Goal: Transaction & Acquisition: Book appointment/travel/reservation

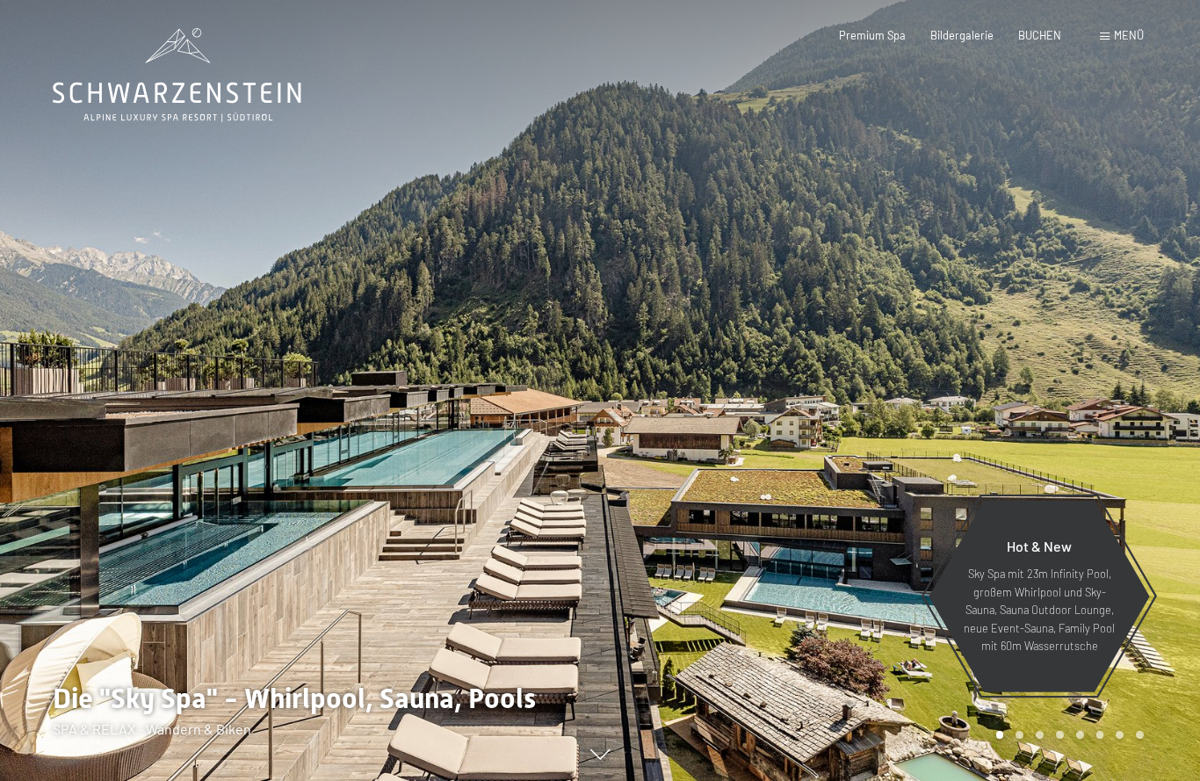
click at [1122, 28] on span "Menü" at bounding box center [1129, 35] width 30 height 14
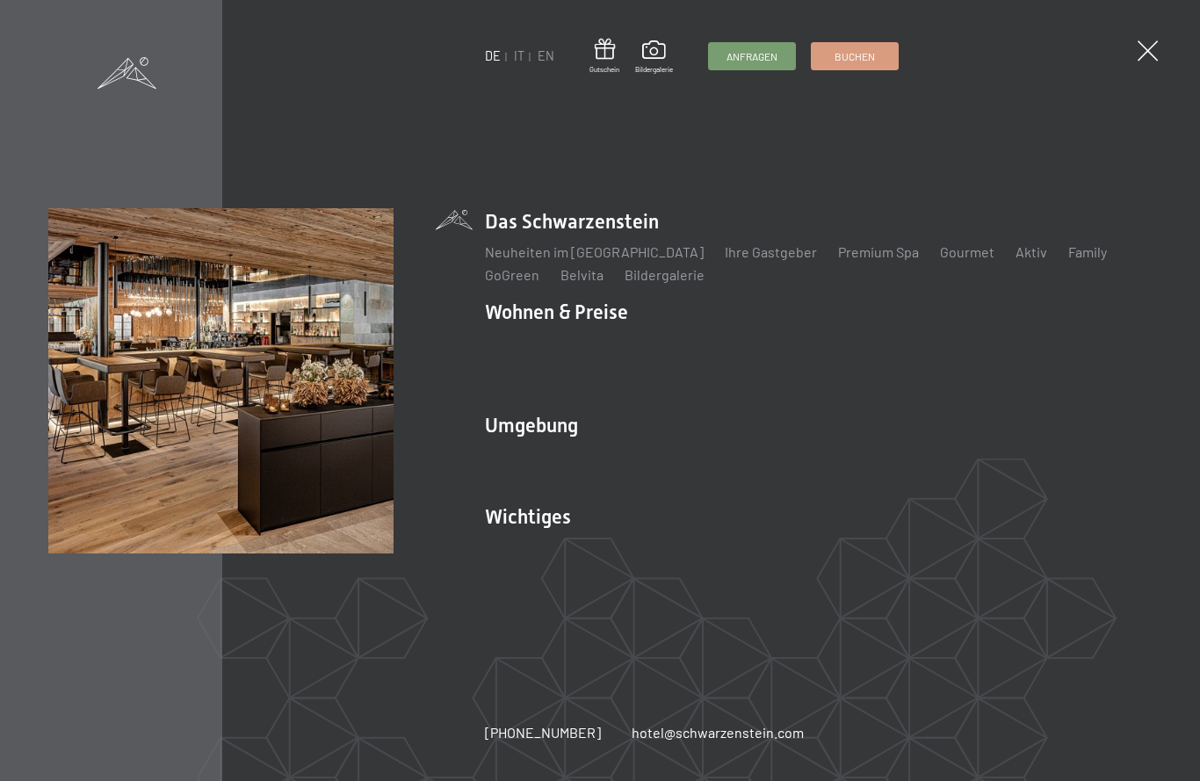
click at [523, 50] on link "IT" at bounding box center [519, 55] width 11 height 15
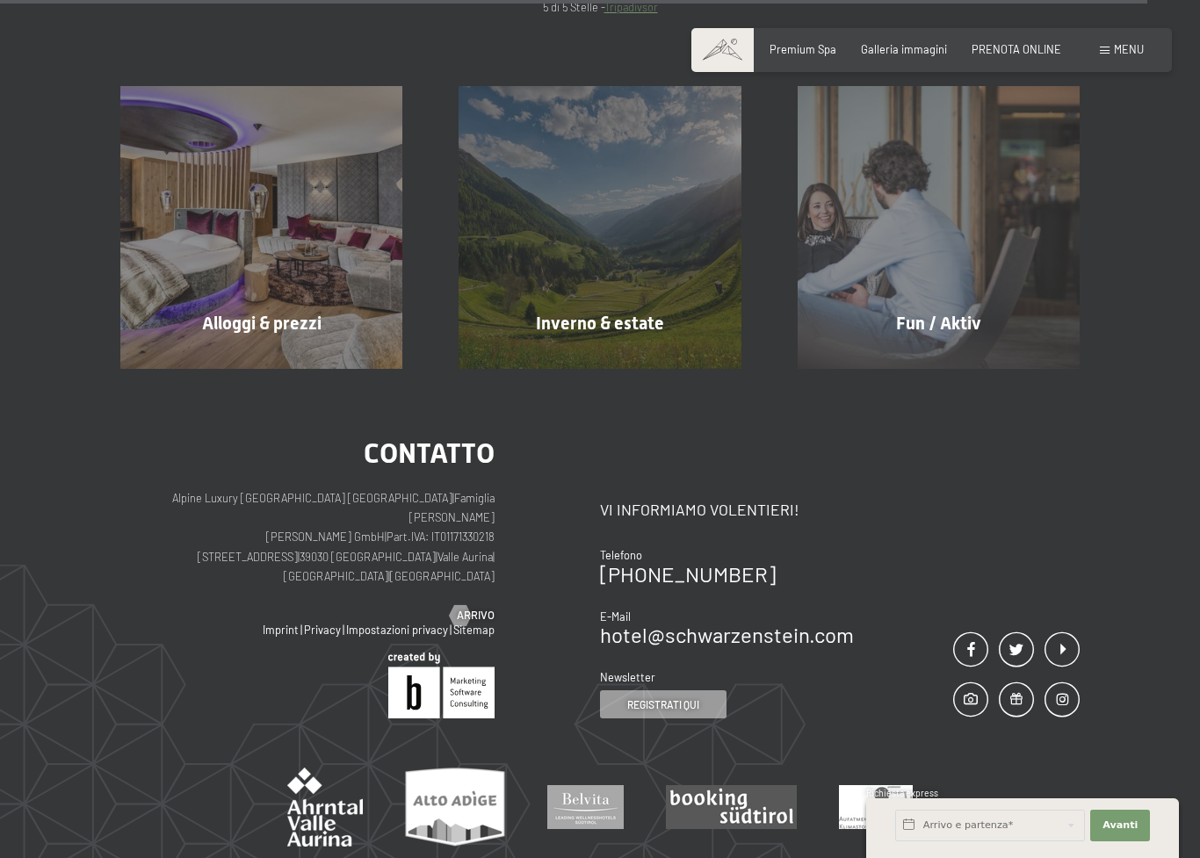
scroll to position [6737, 0]
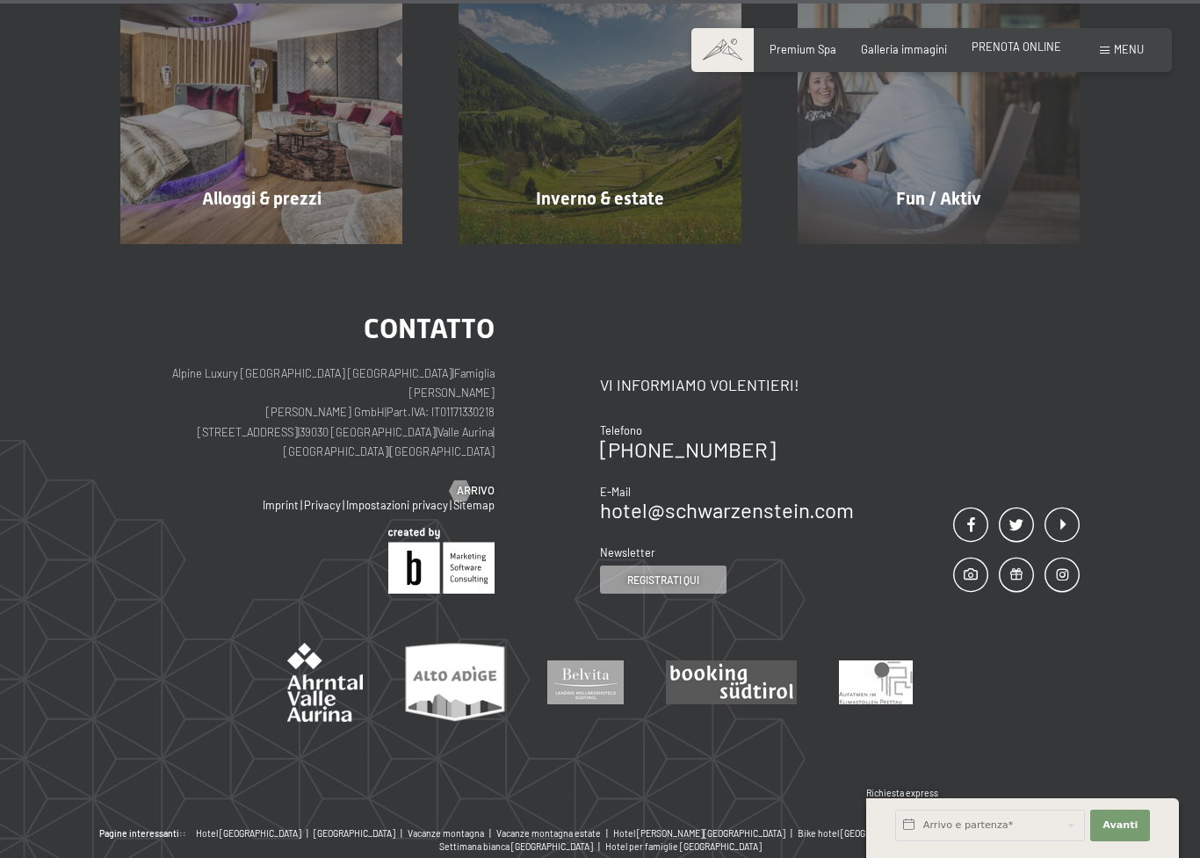
click at [1038, 49] on span "PRENOTA ONLINE" at bounding box center [1017, 47] width 90 height 14
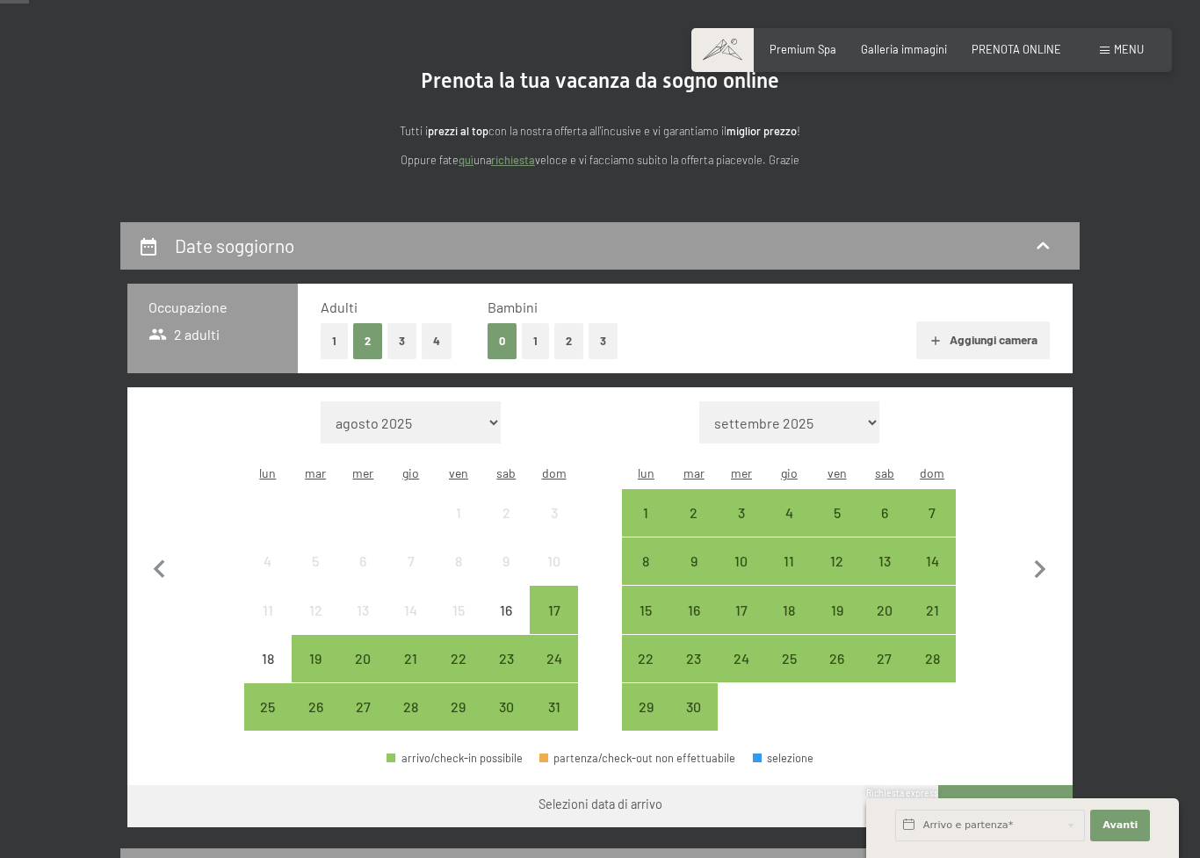
scroll to position [144, 0]
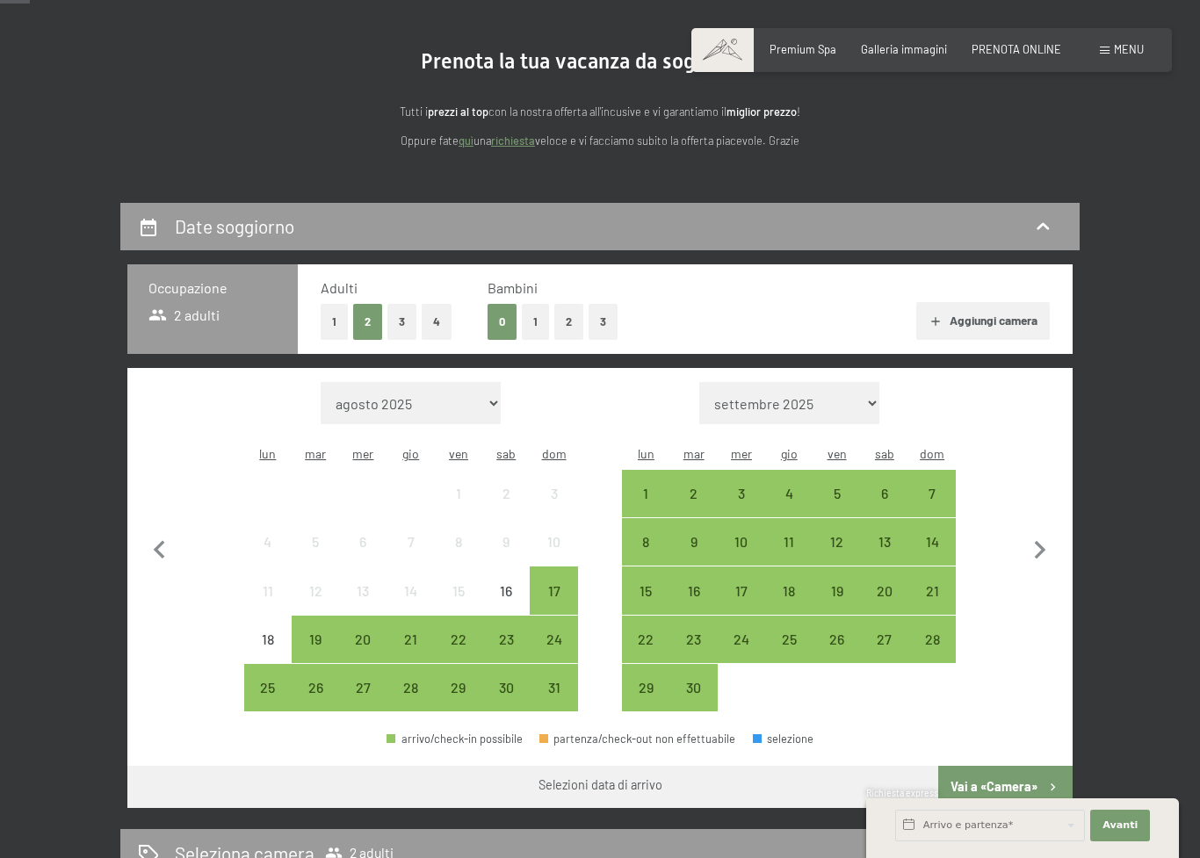
click at [574, 311] on button "2" at bounding box center [568, 322] width 29 height 36
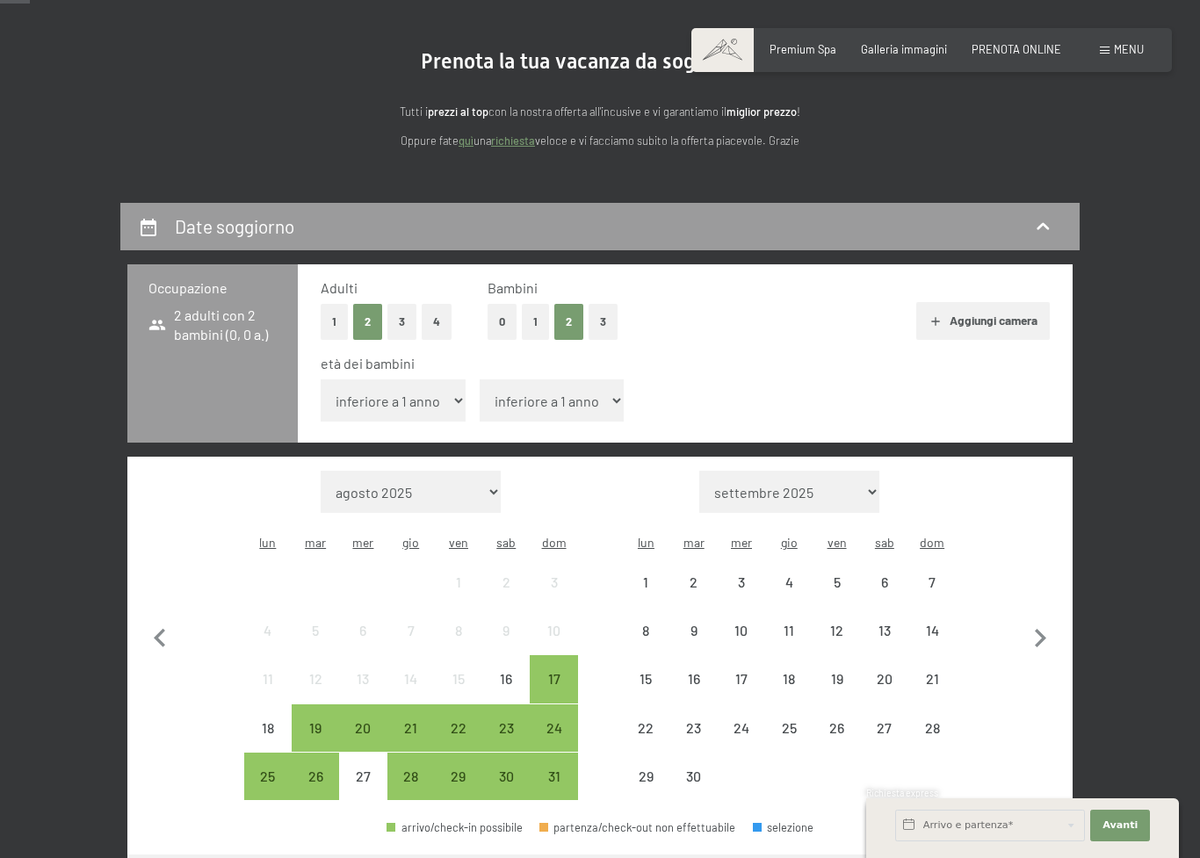
click at [445, 399] on select "inferiore a 1 anno 1 anno 2 anni 3 anni 4 anni 5 anni 6 anni 7 anni 8 anni 9 an…" at bounding box center [393, 401] width 145 height 42
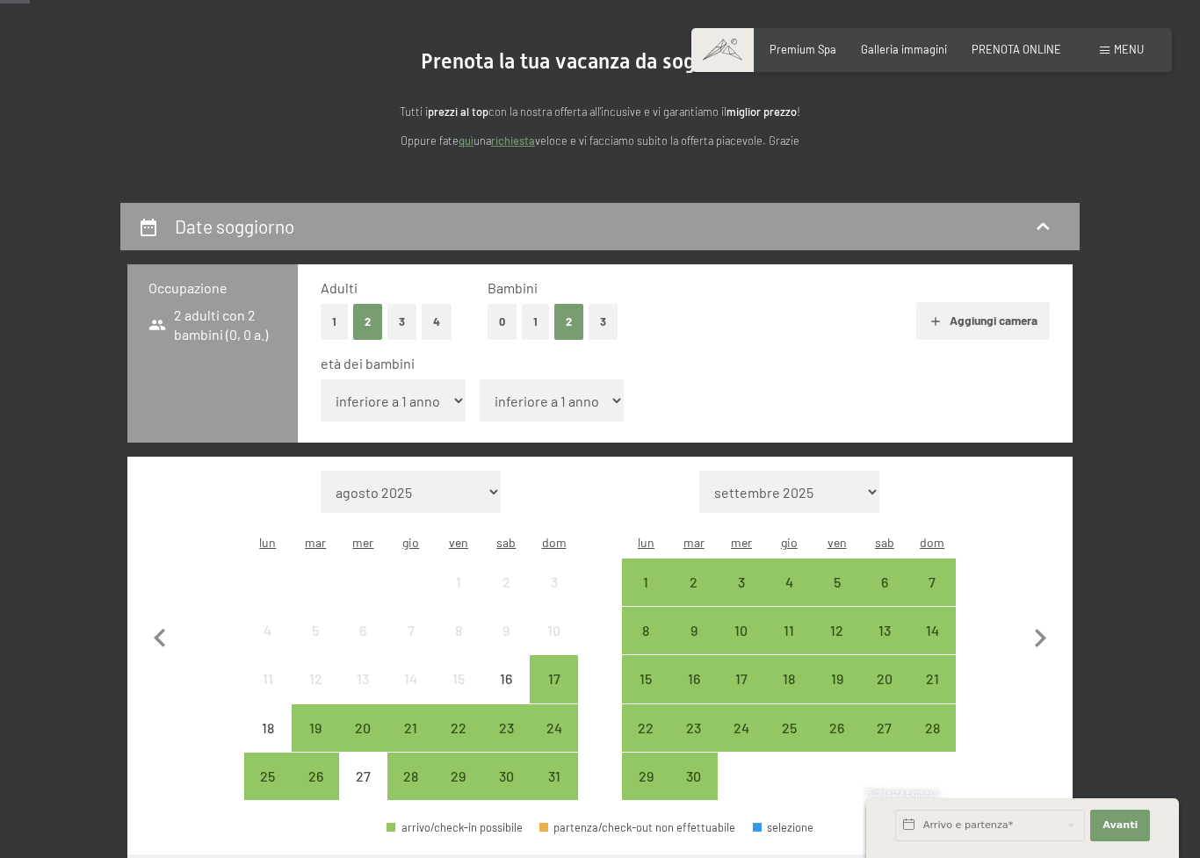
select select "13"
click at [587, 391] on select "inferiore a 1 anno 1 anno 2 anni 3 anni 4 anni 5 anni 6 anni 7 anni 8 anni 9 an…" at bounding box center [552, 401] width 145 height 42
select select "11"
click at [1045, 620] on icon "button" at bounding box center [1040, 638] width 37 height 37
select select "2025-09-01"
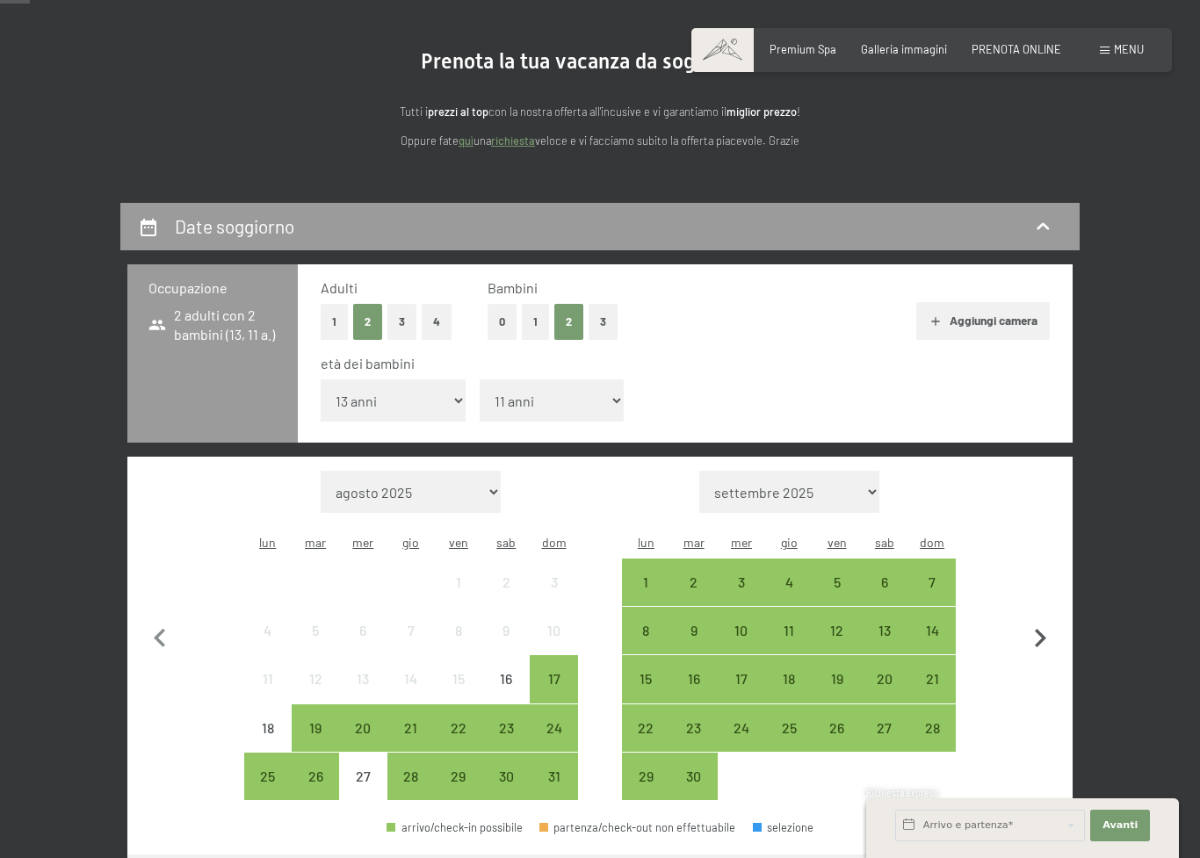
select select "2025-10-01"
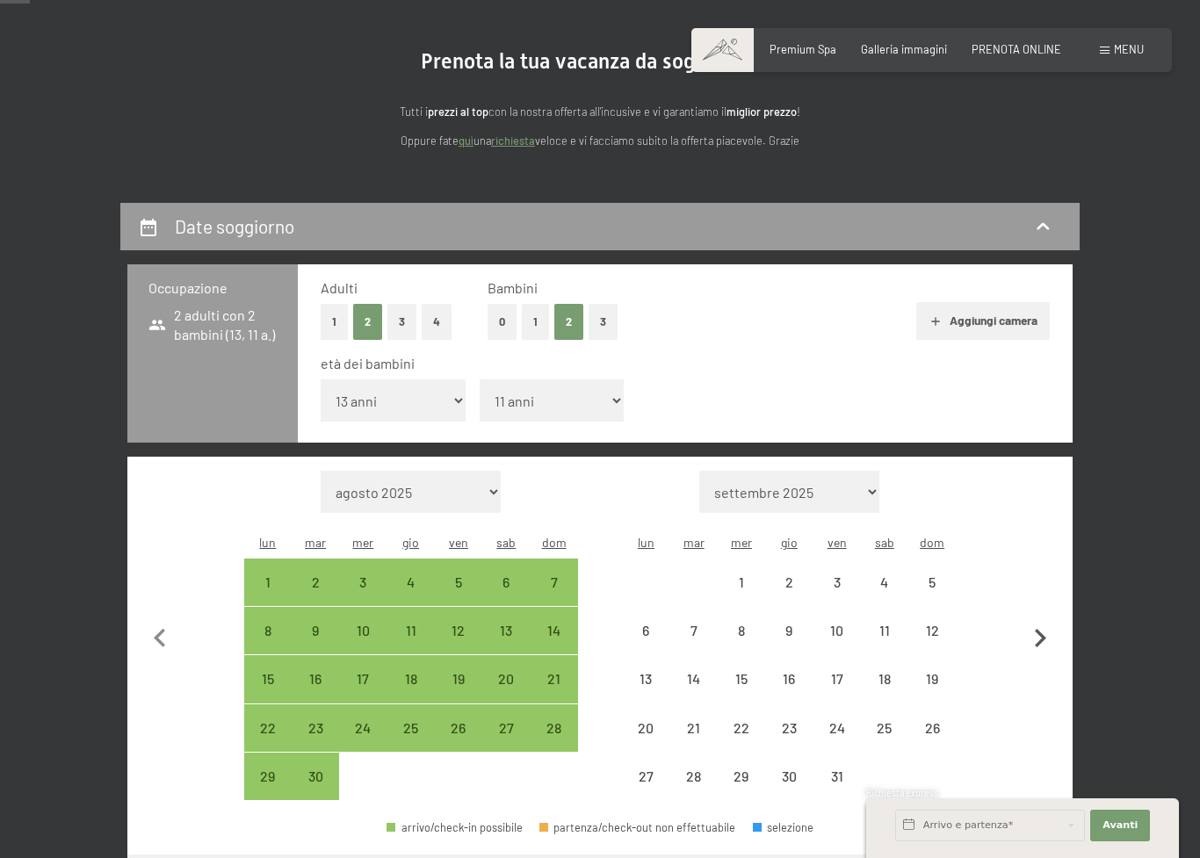
select select "2025-09-01"
select select "2025-10-01"
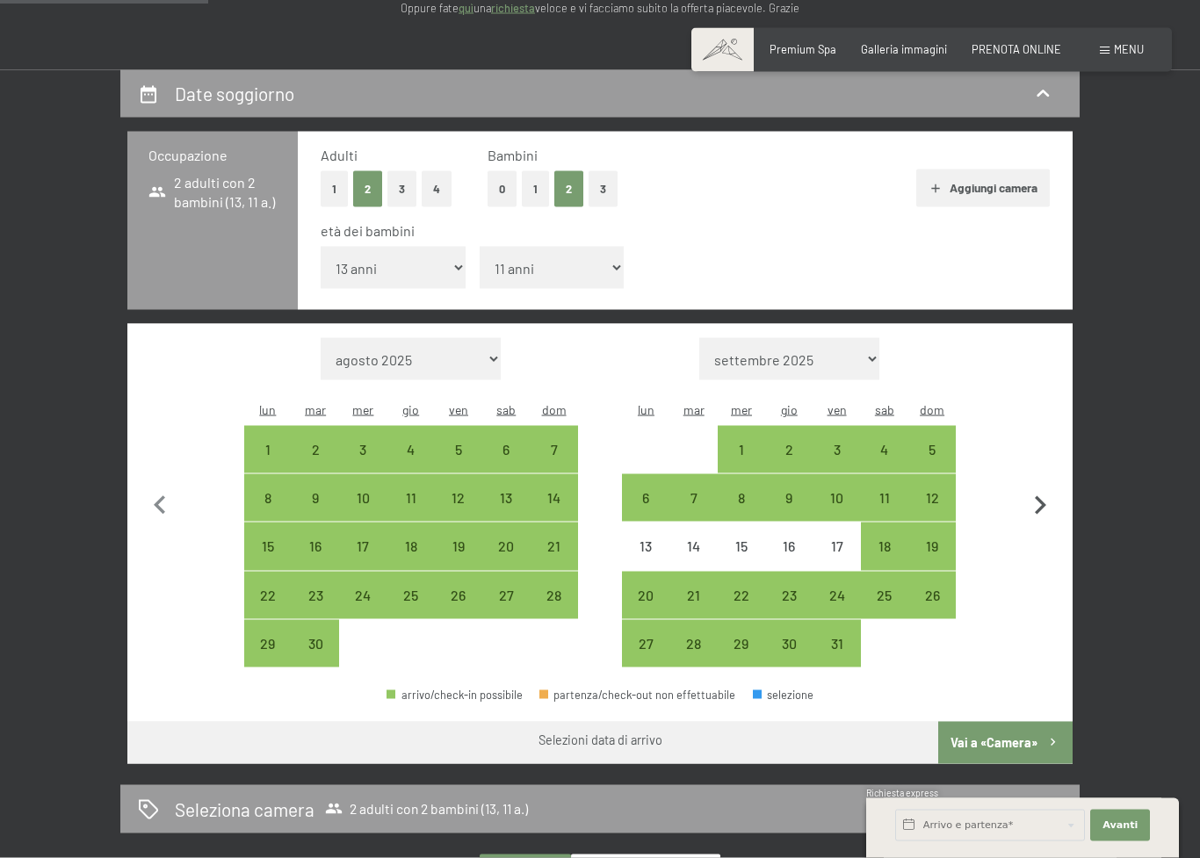
scroll to position [279, 0]
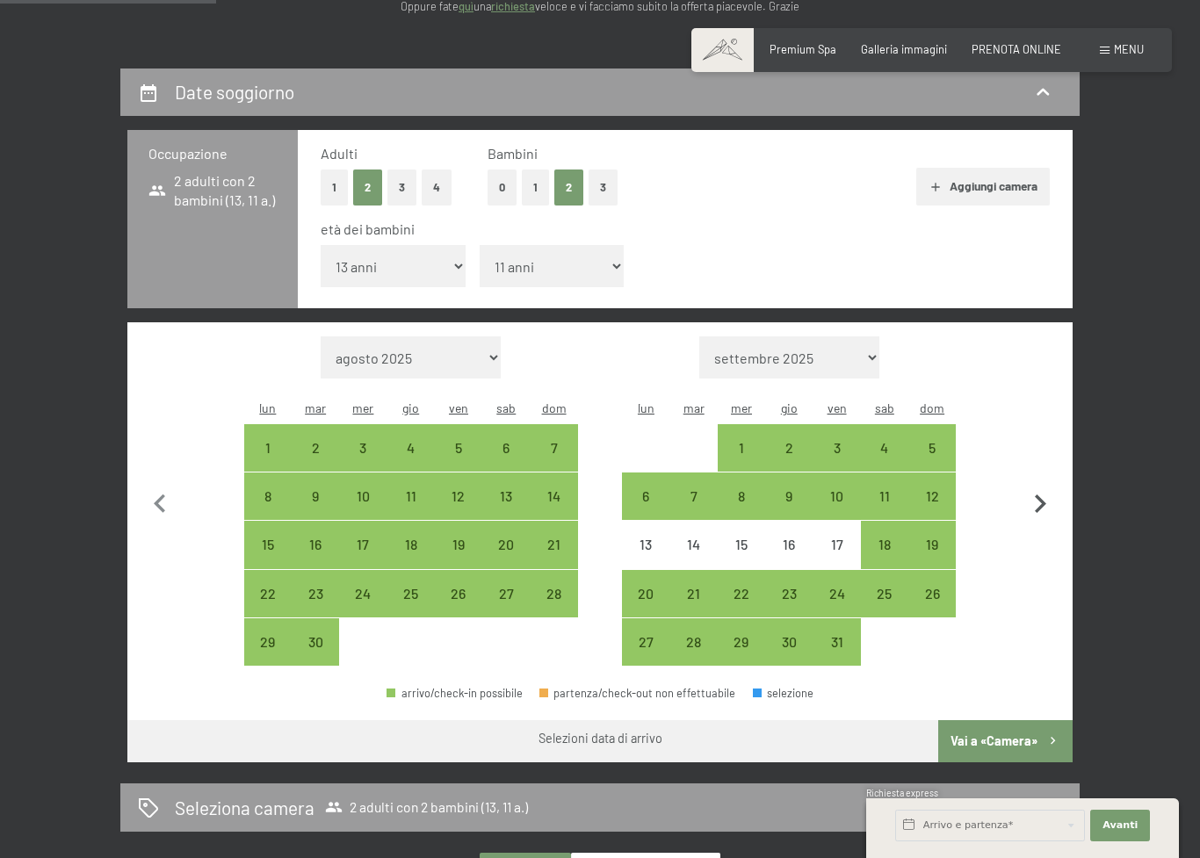
click at [1043, 486] on icon "button" at bounding box center [1040, 504] width 37 height 37
select select "2025-10-01"
select select "2025-11-01"
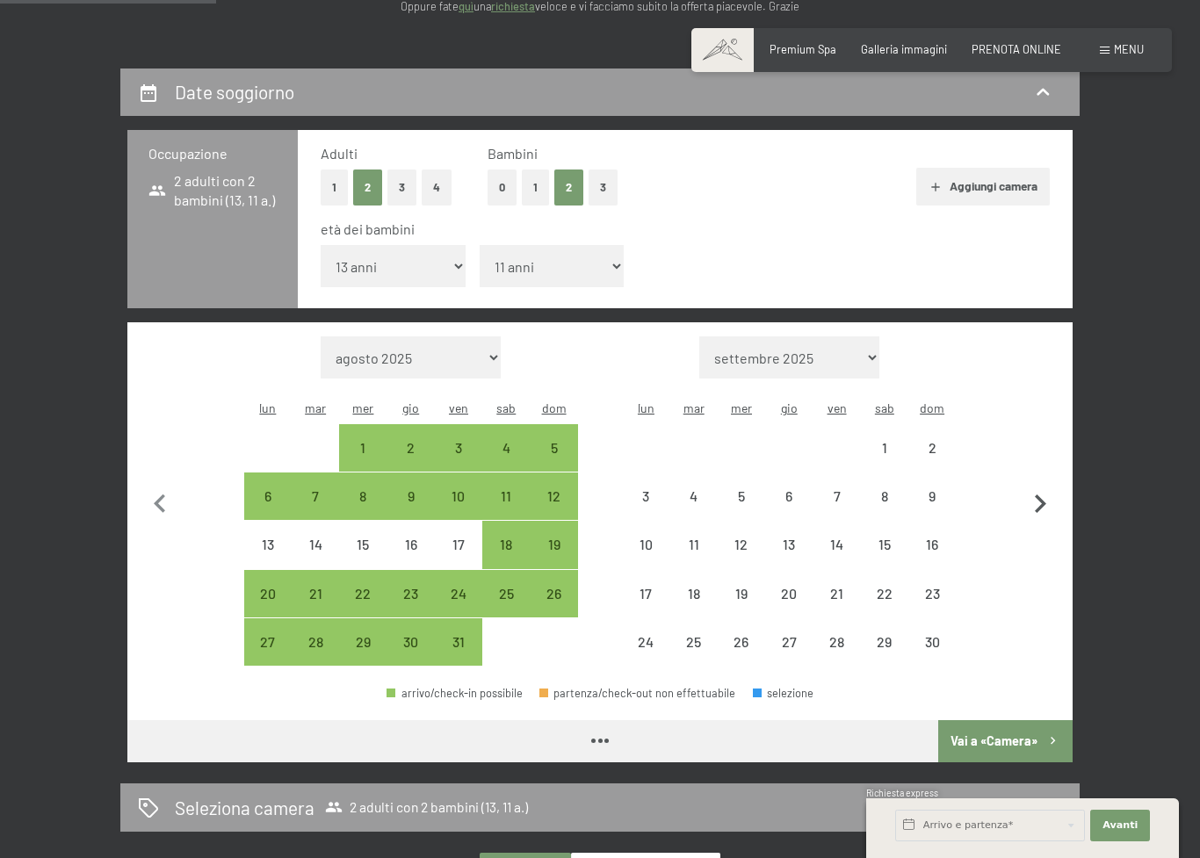
select select "2025-10-01"
select select "2025-11-01"
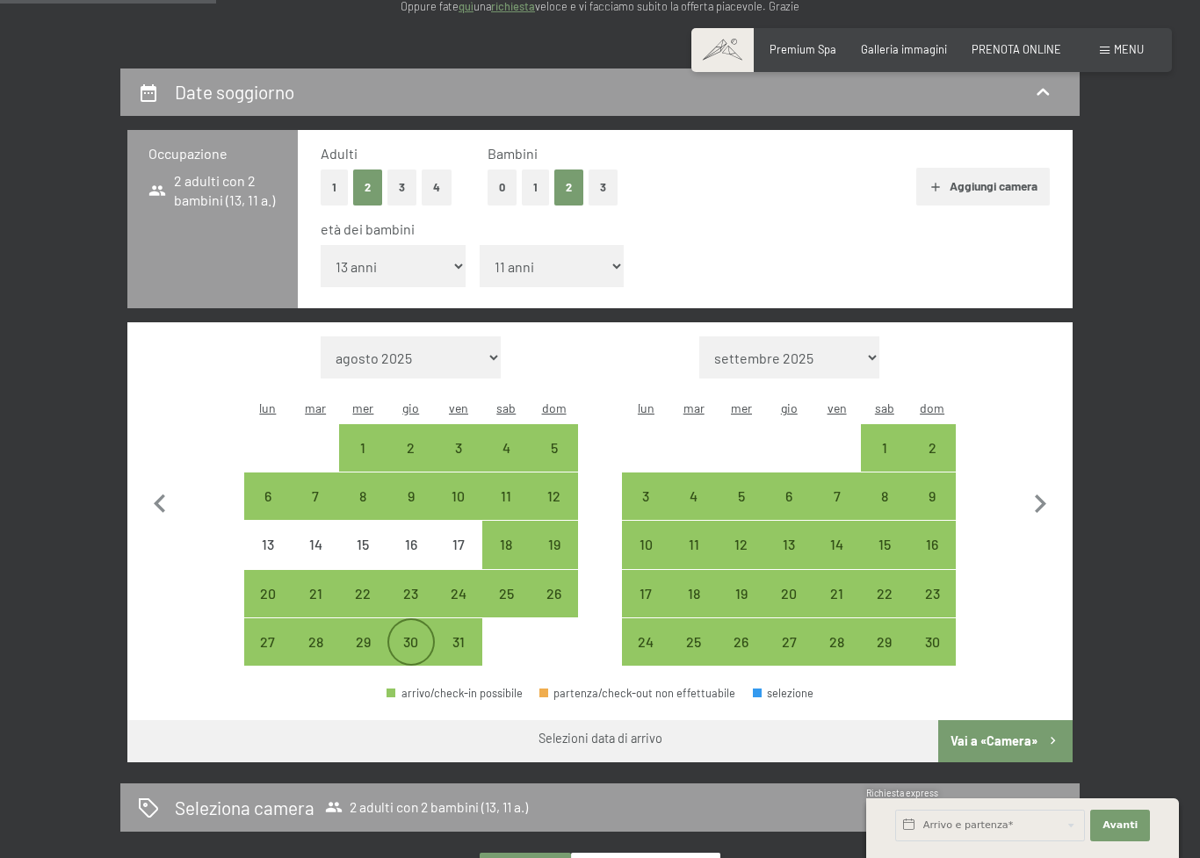
click at [396, 635] on div "30" at bounding box center [411, 657] width 44 height 44
select select "2025-10-01"
select select "2025-11-01"
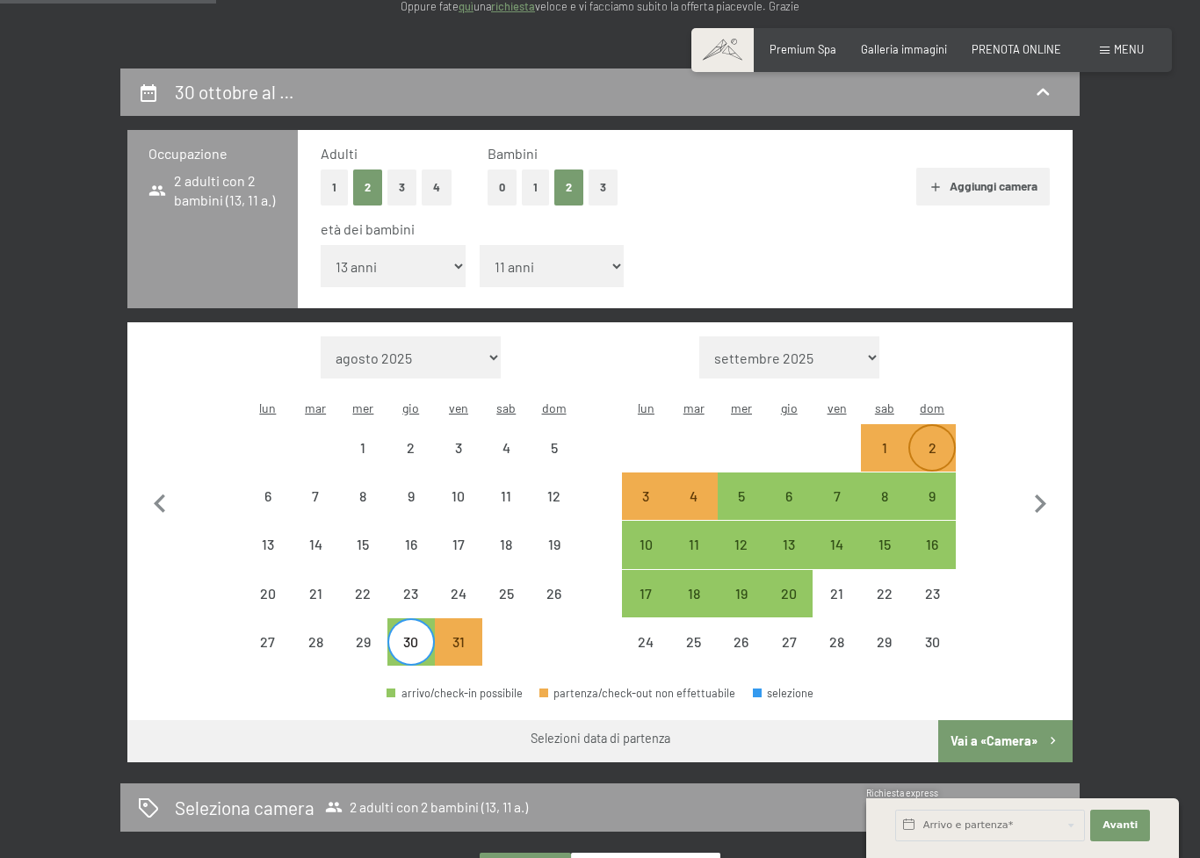
click at [942, 441] on div "2" at bounding box center [932, 463] width 44 height 44
select select "2025-10-01"
select select "2025-11-01"
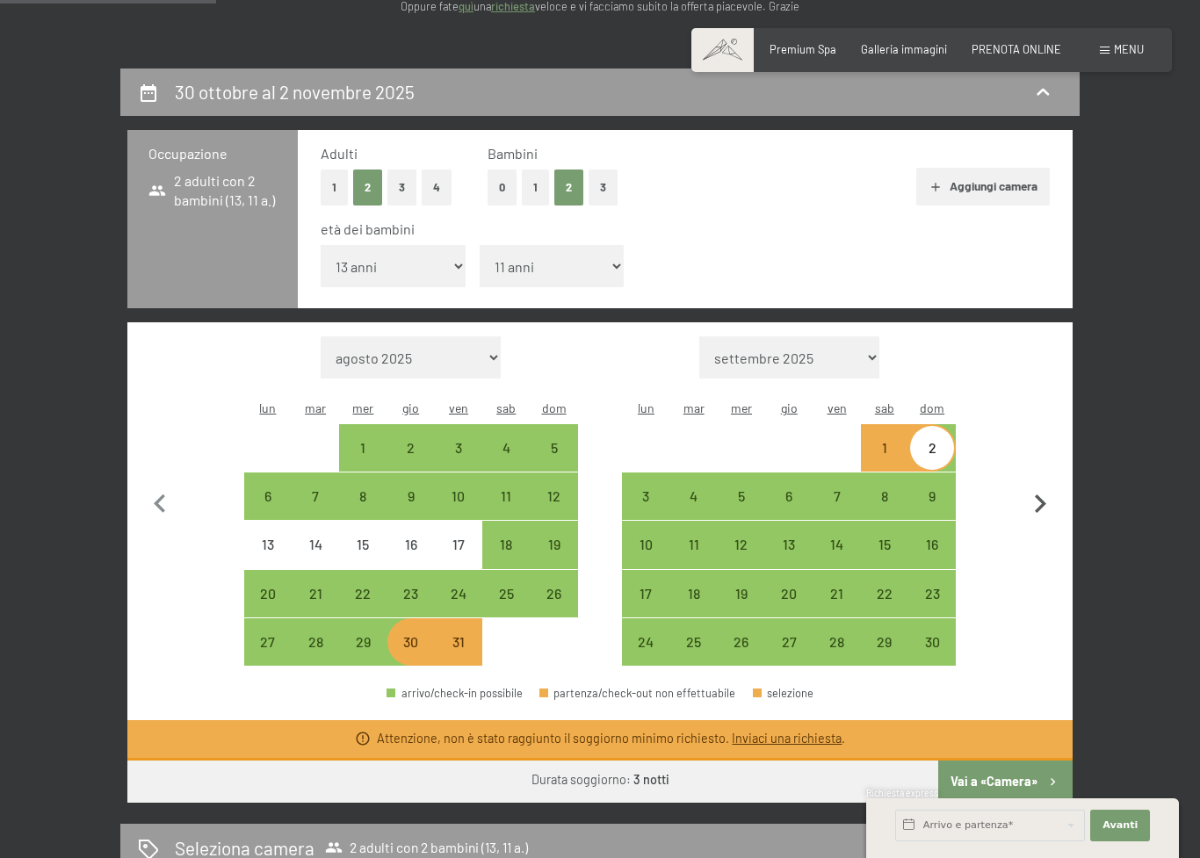
click at [1039, 486] on icon "button" at bounding box center [1040, 504] width 37 height 37
select select "2025-11-01"
select select "2025-12-01"
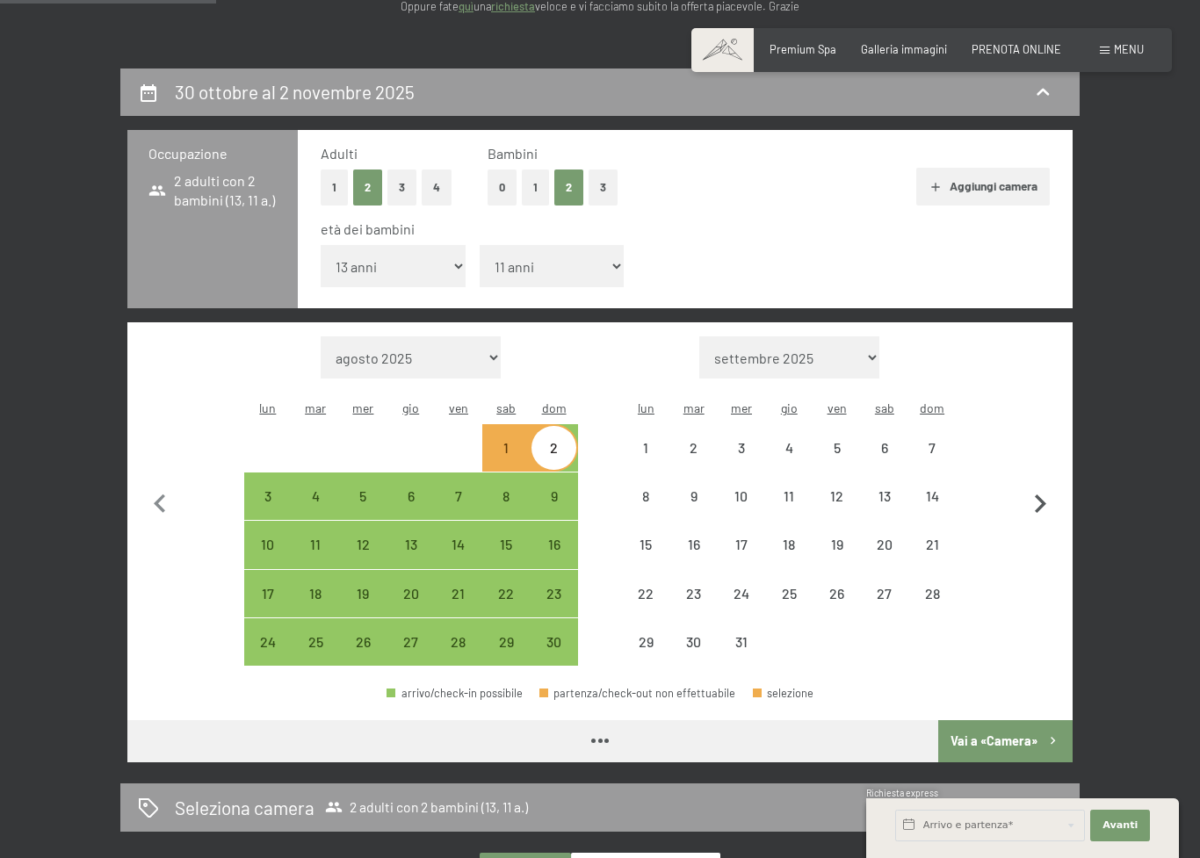
select select "2025-11-01"
select select "2025-12-01"
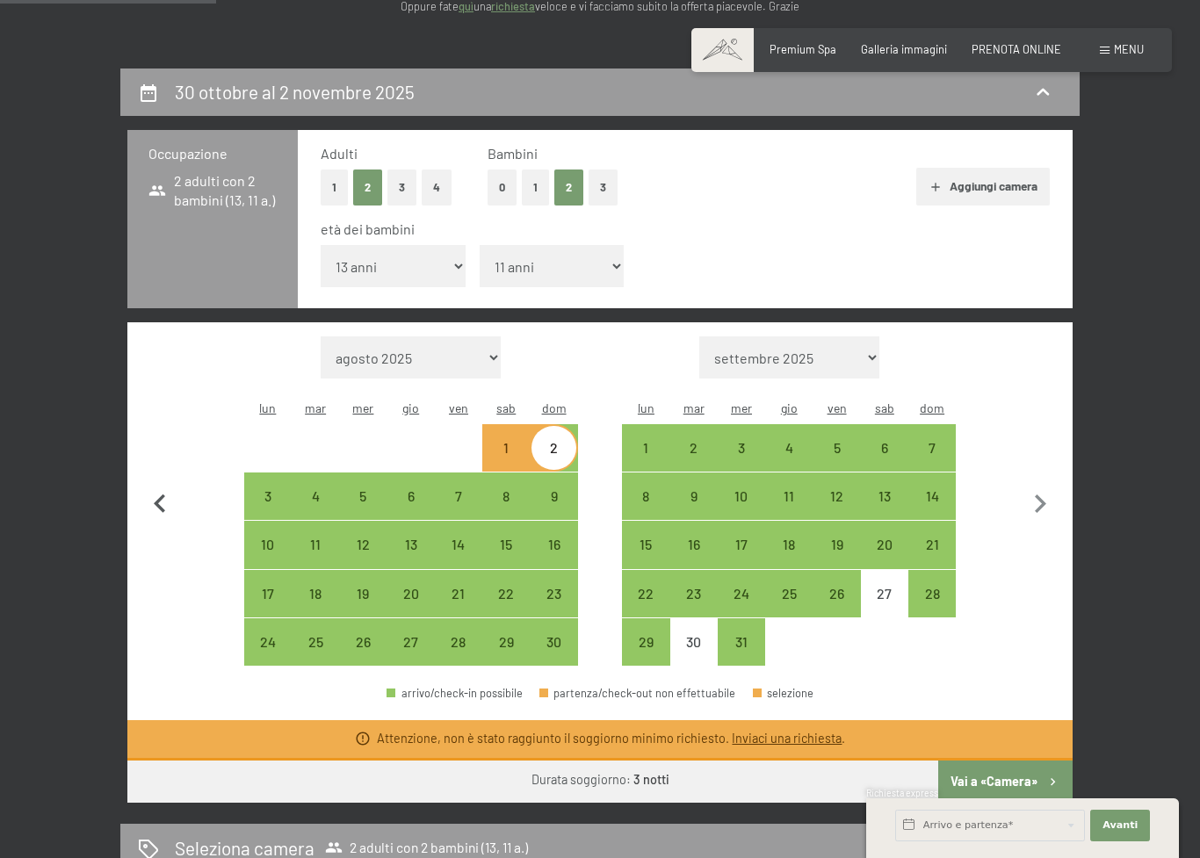
click at [157, 495] on icon "button" at bounding box center [159, 504] width 11 height 18
select select "2025-10-01"
select select "2025-11-01"
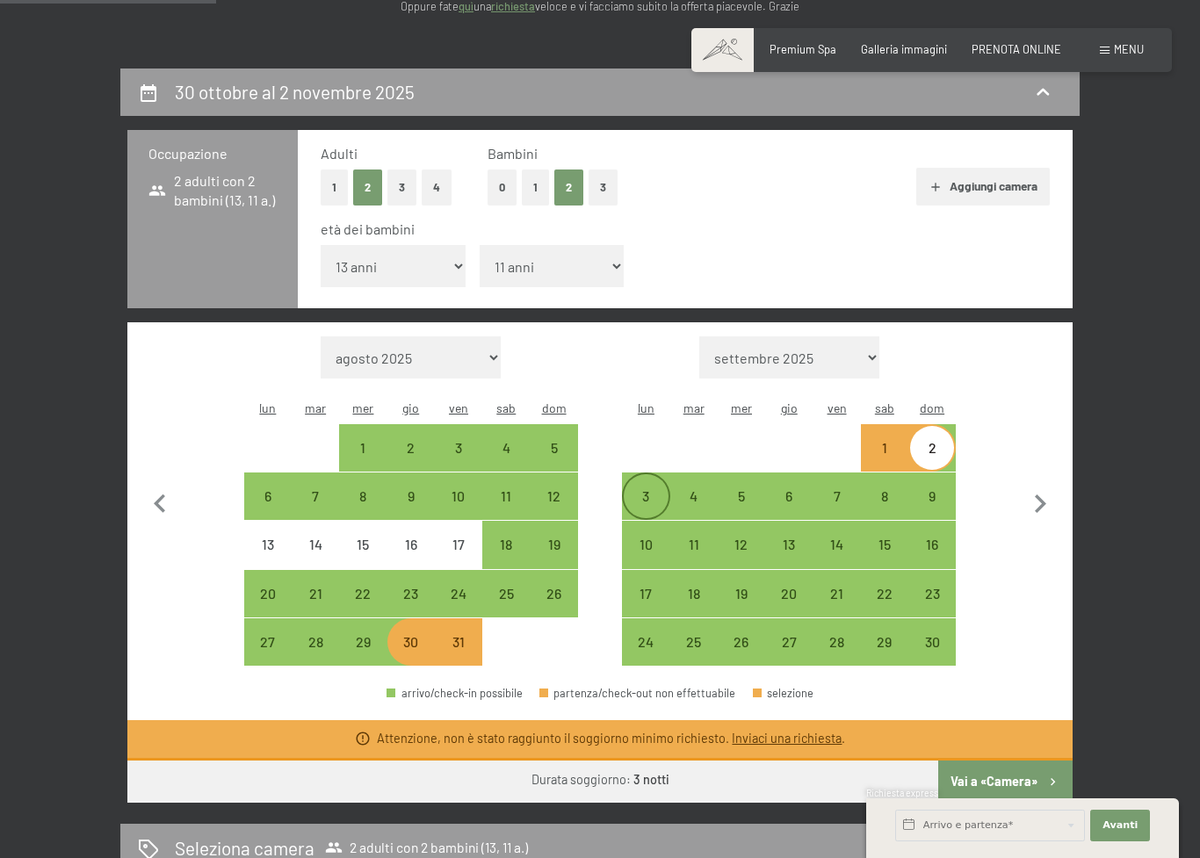
click at [639, 489] on div "3" at bounding box center [646, 511] width 44 height 44
select select "2025-10-01"
select select "2025-11-01"
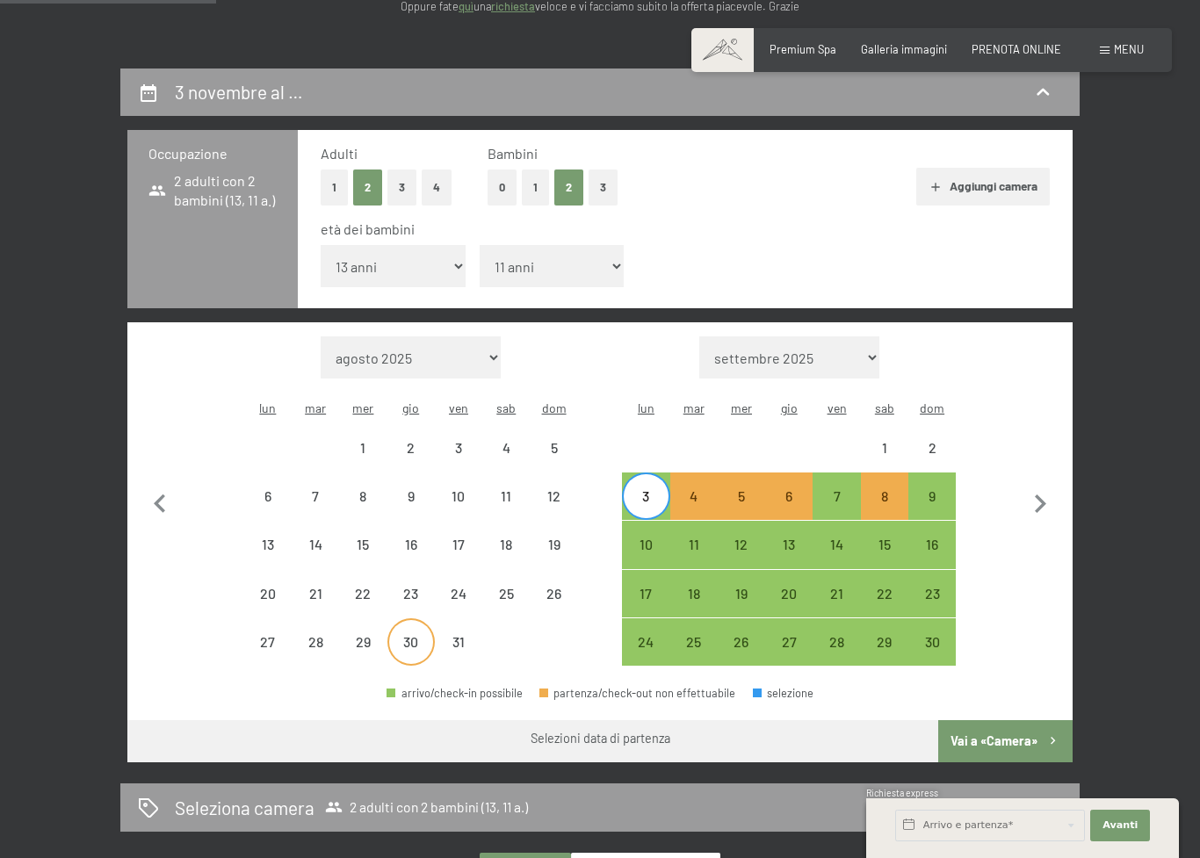
click at [404, 635] on div "30" at bounding box center [411, 657] width 44 height 44
select select "2025-10-01"
select select "2025-11-01"
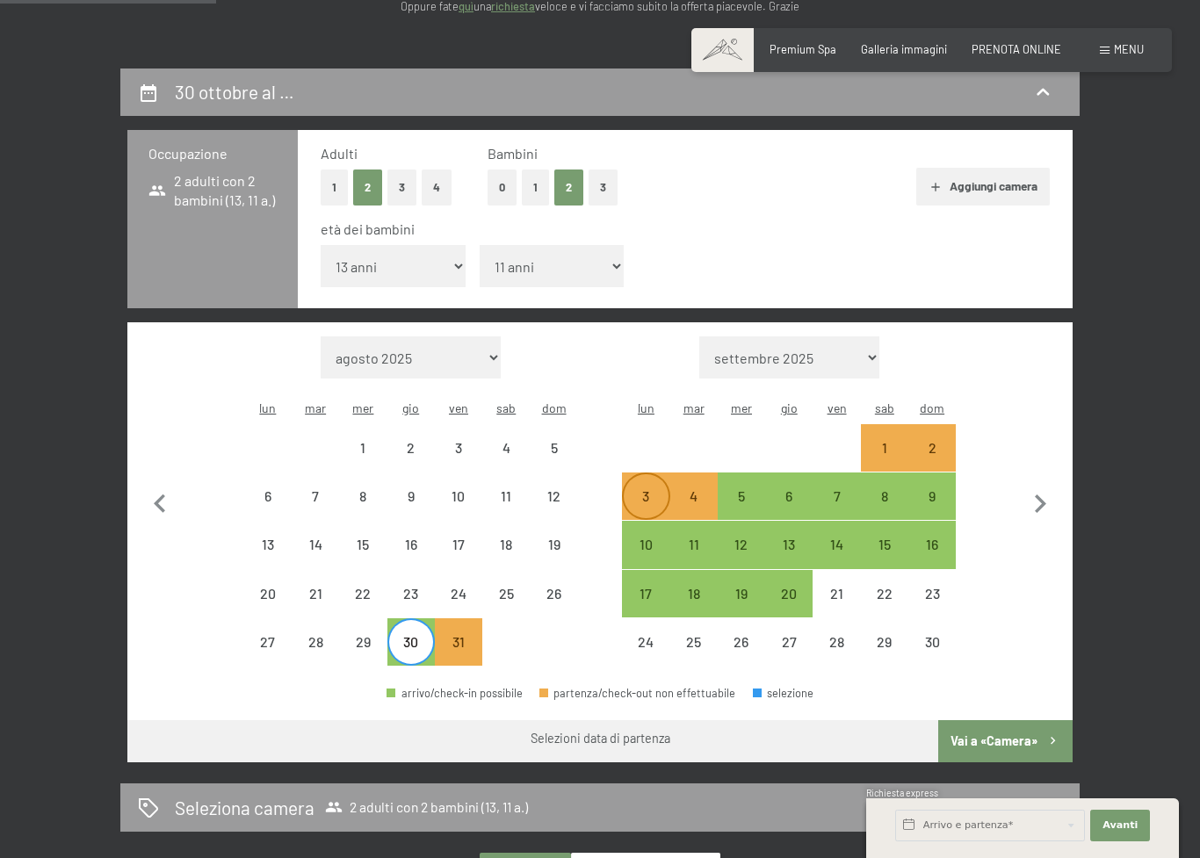
click at [643, 489] on div "3" at bounding box center [646, 511] width 44 height 44
select select "2025-10-01"
select select "2025-11-01"
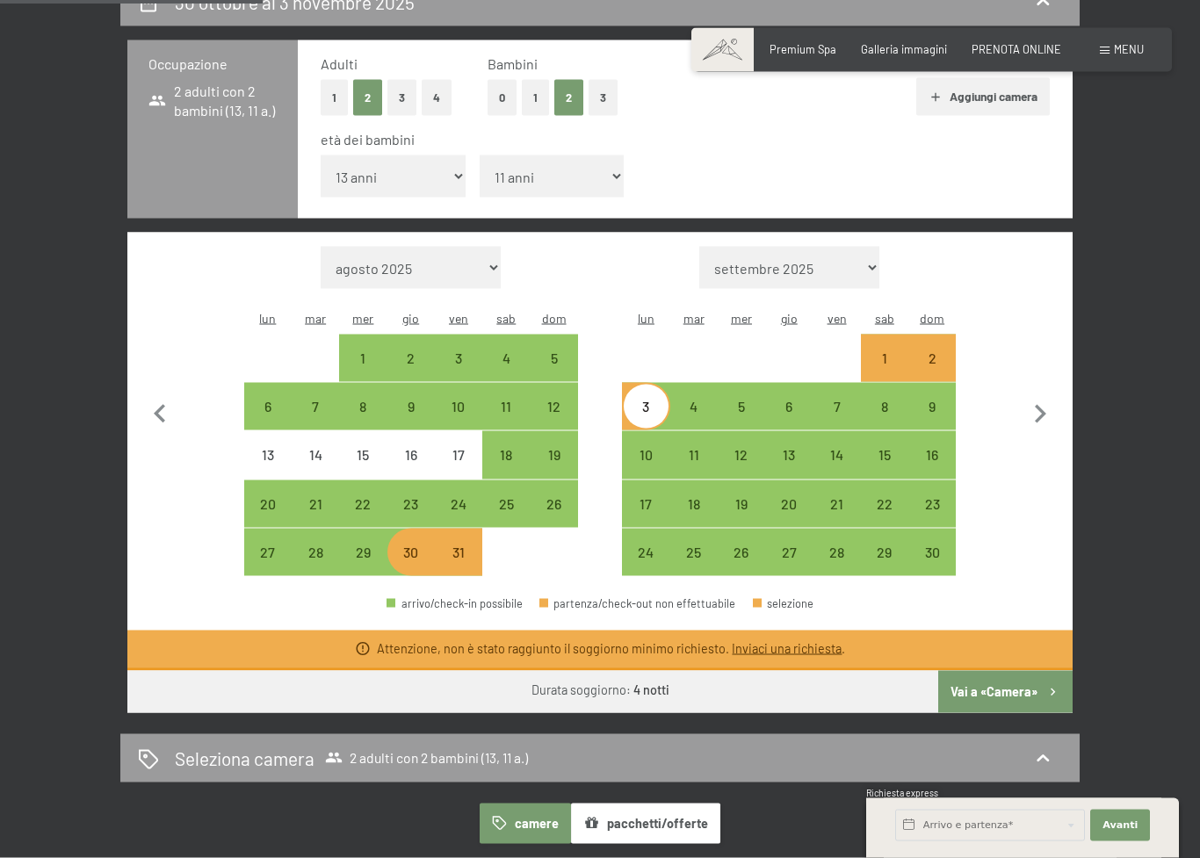
scroll to position [369, 0]
click at [793, 496] on div "20" at bounding box center [789, 518] width 44 height 44
select select "2025-10-01"
select select "2025-11-01"
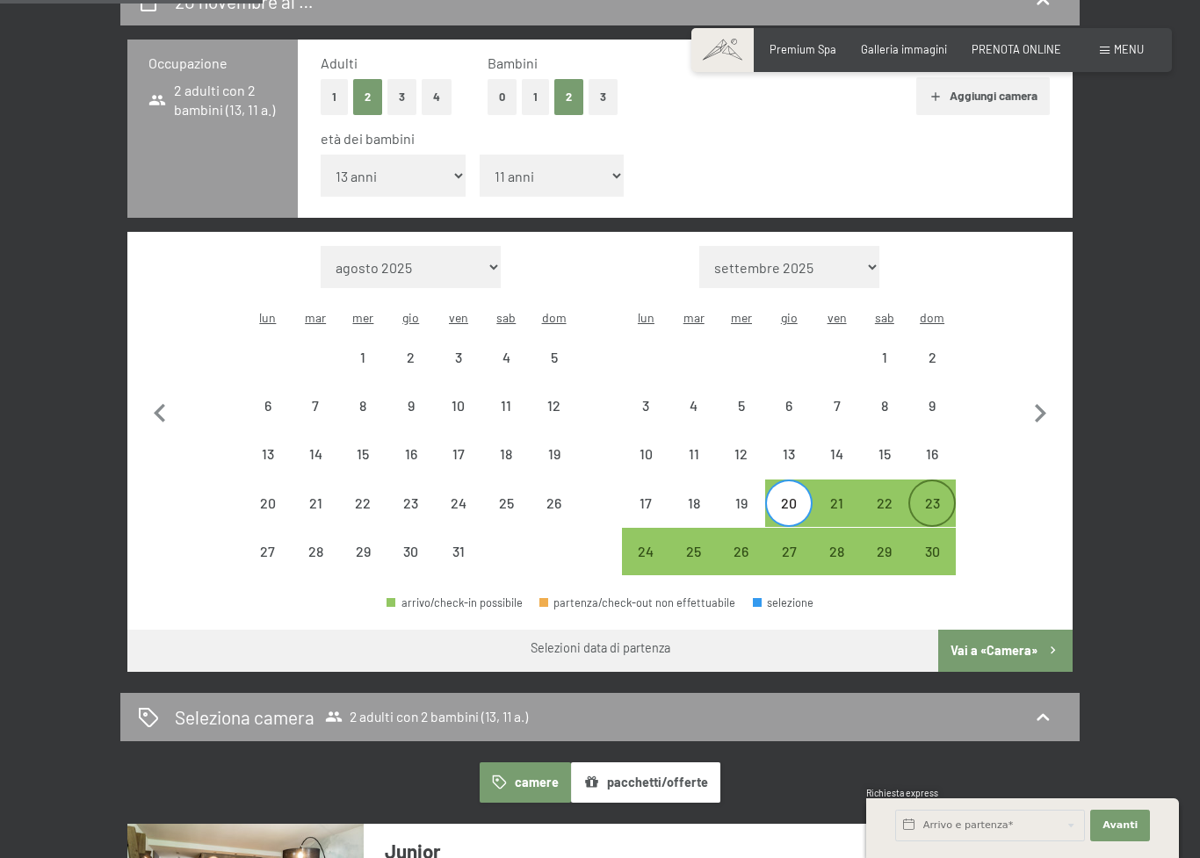
click at [940, 496] on div "23" at bounding box center [932, 518] width 44 height 44
select select "2025-10-01"
select select "2025-11-01"
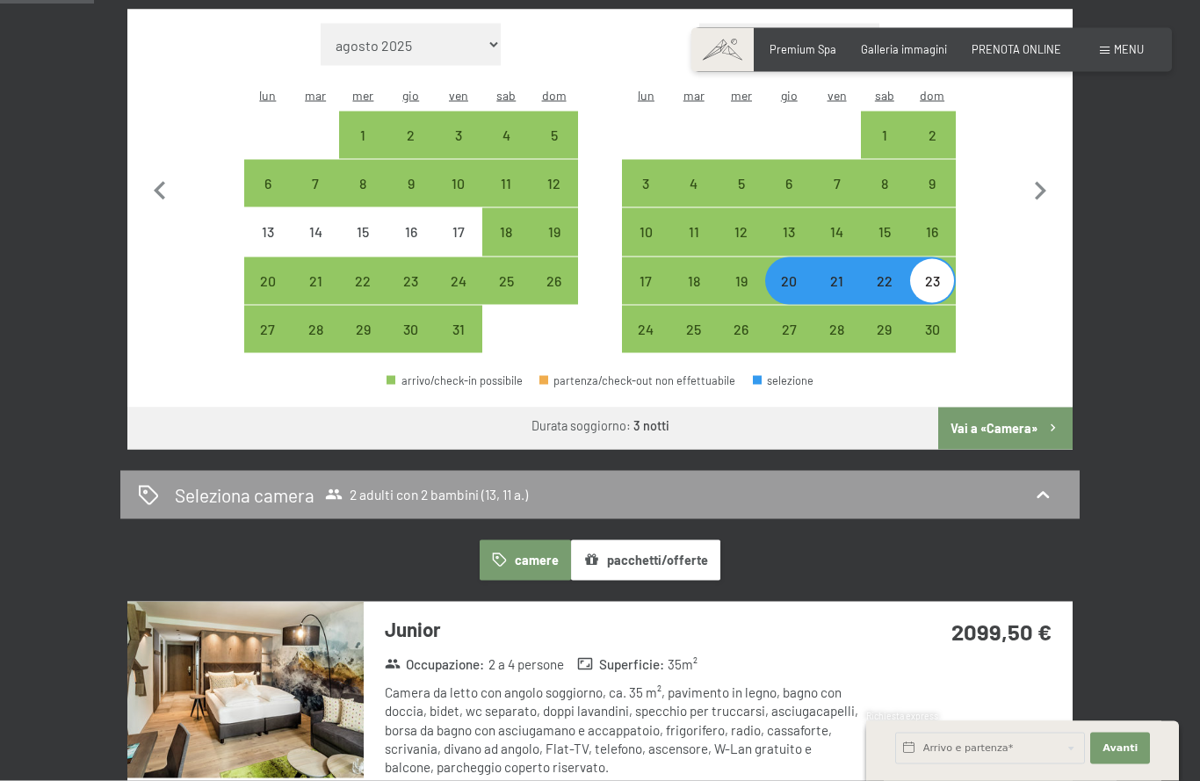
scroll to position [592, 0]
click at [691, 539] on button "pacchetti/offerte" at bounding box center [645, 559] width 149 height 40
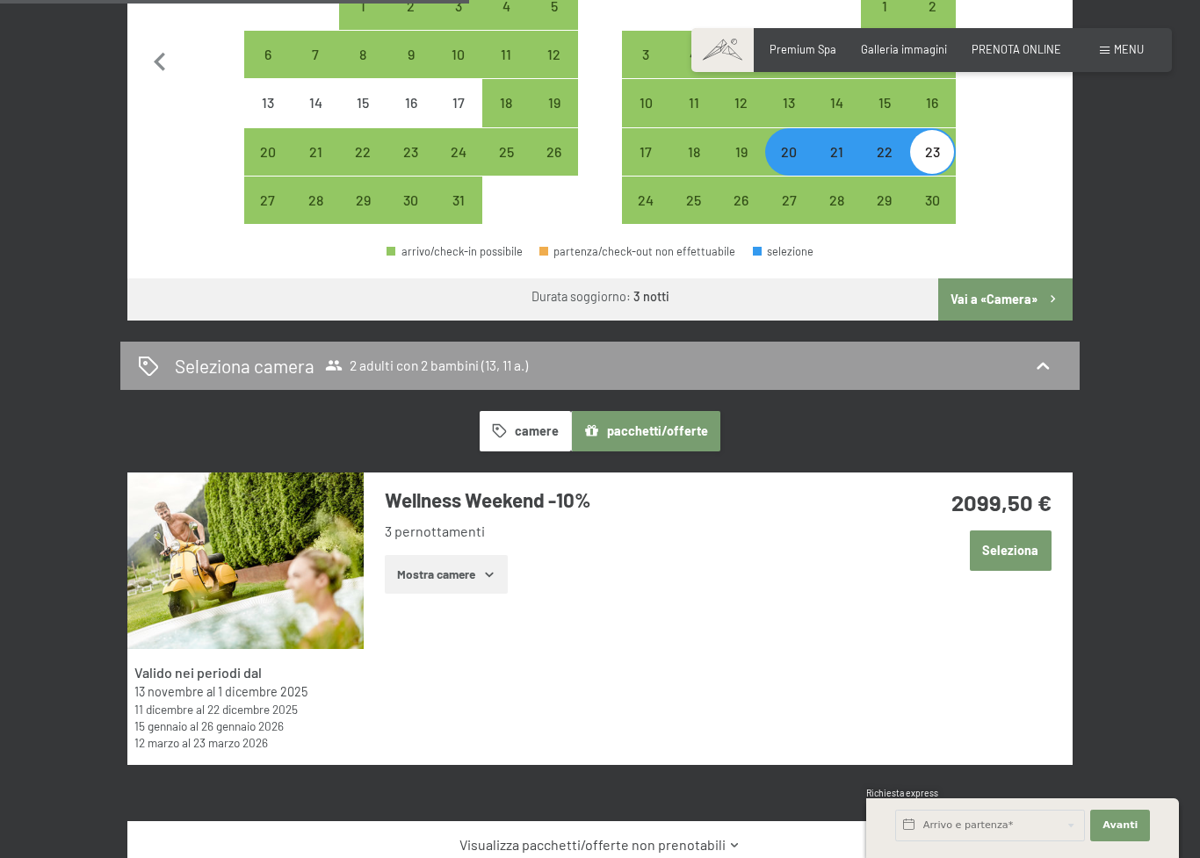
scroll to position [769, 0]
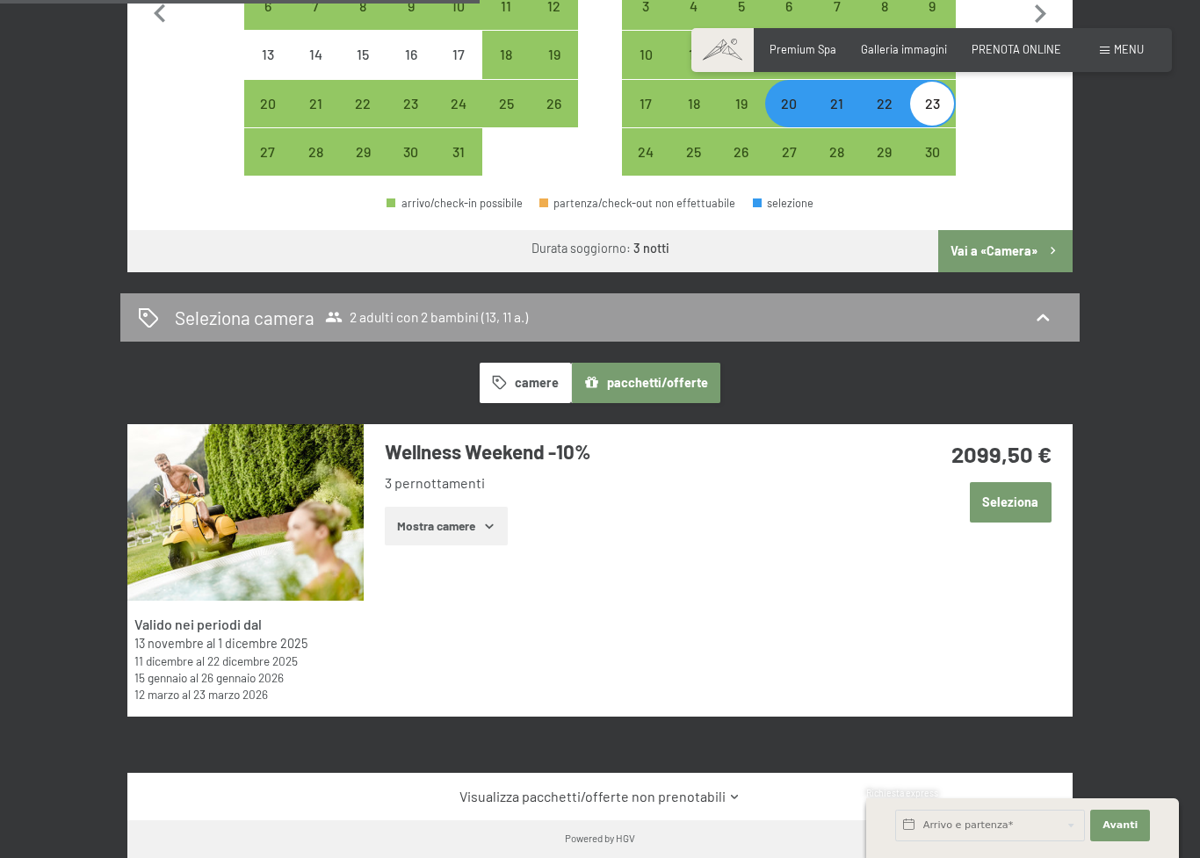
click at [1023, 482] on button "Seleziona" at bounding box center [1011, 502] width 82 height 40
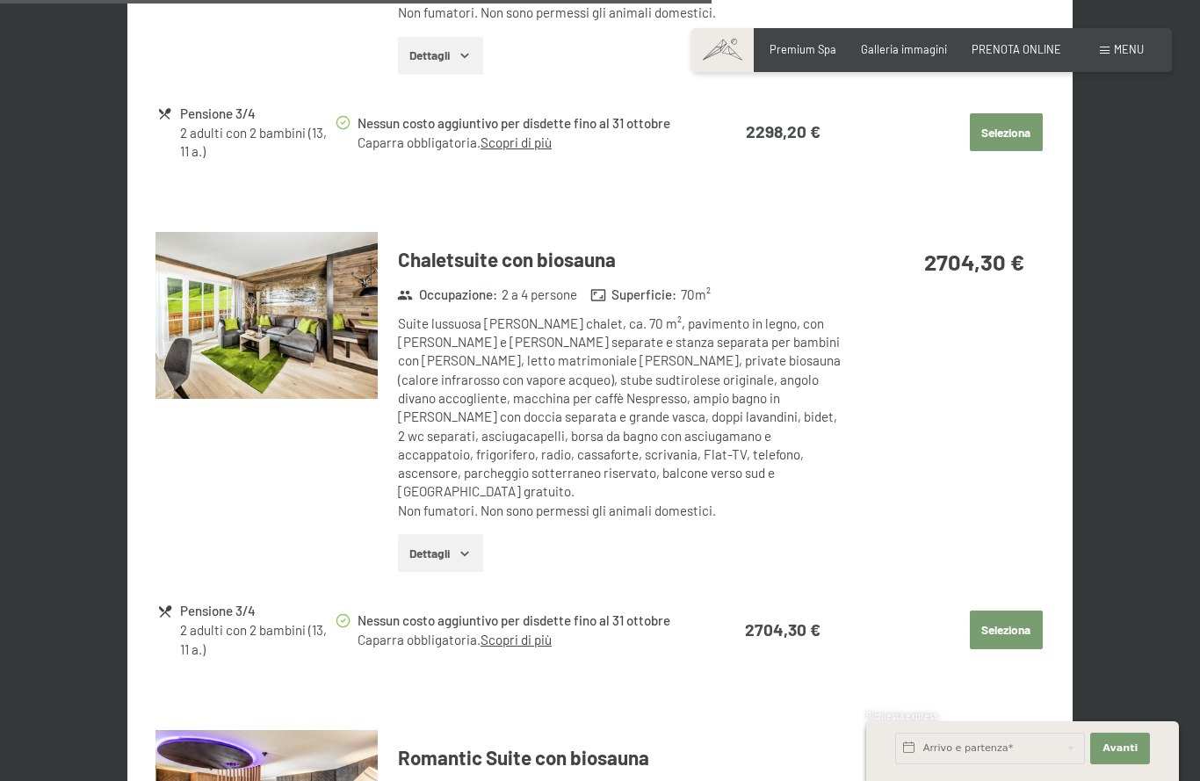
scroll to position [2972, 0]
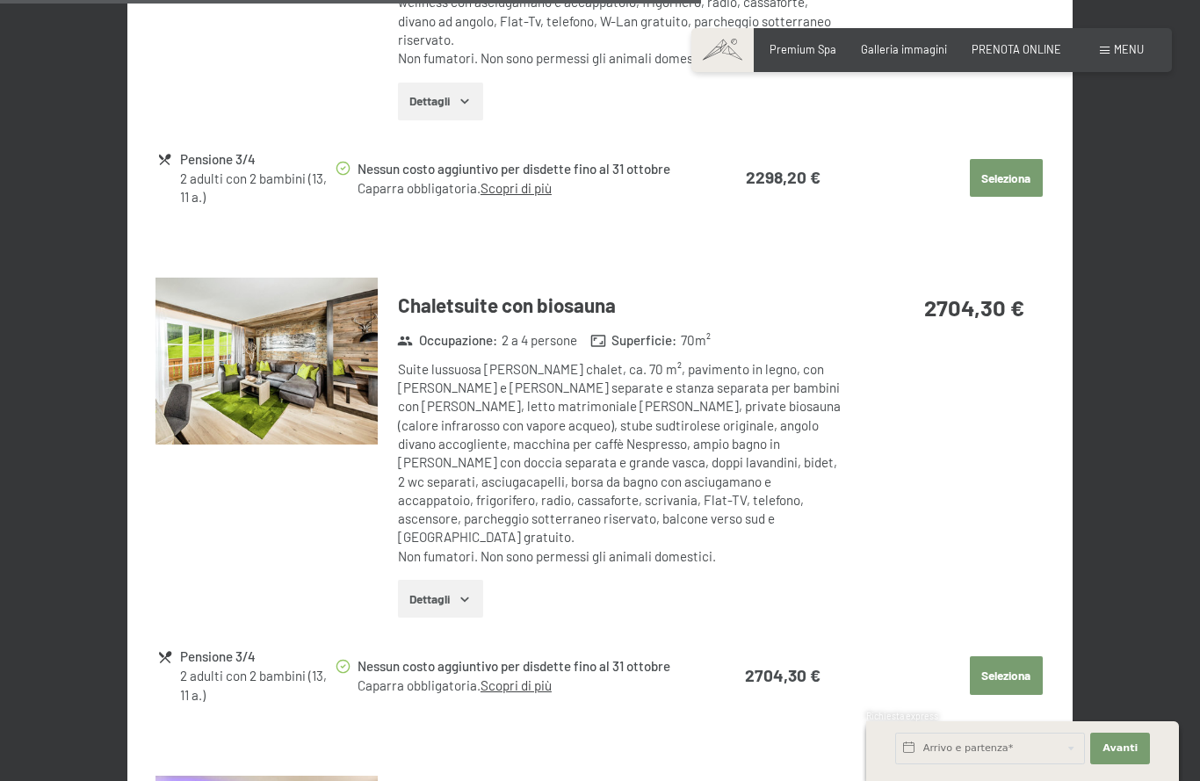
click at [204, 316] on img at bounding box center [267, 361] width 222 height 167
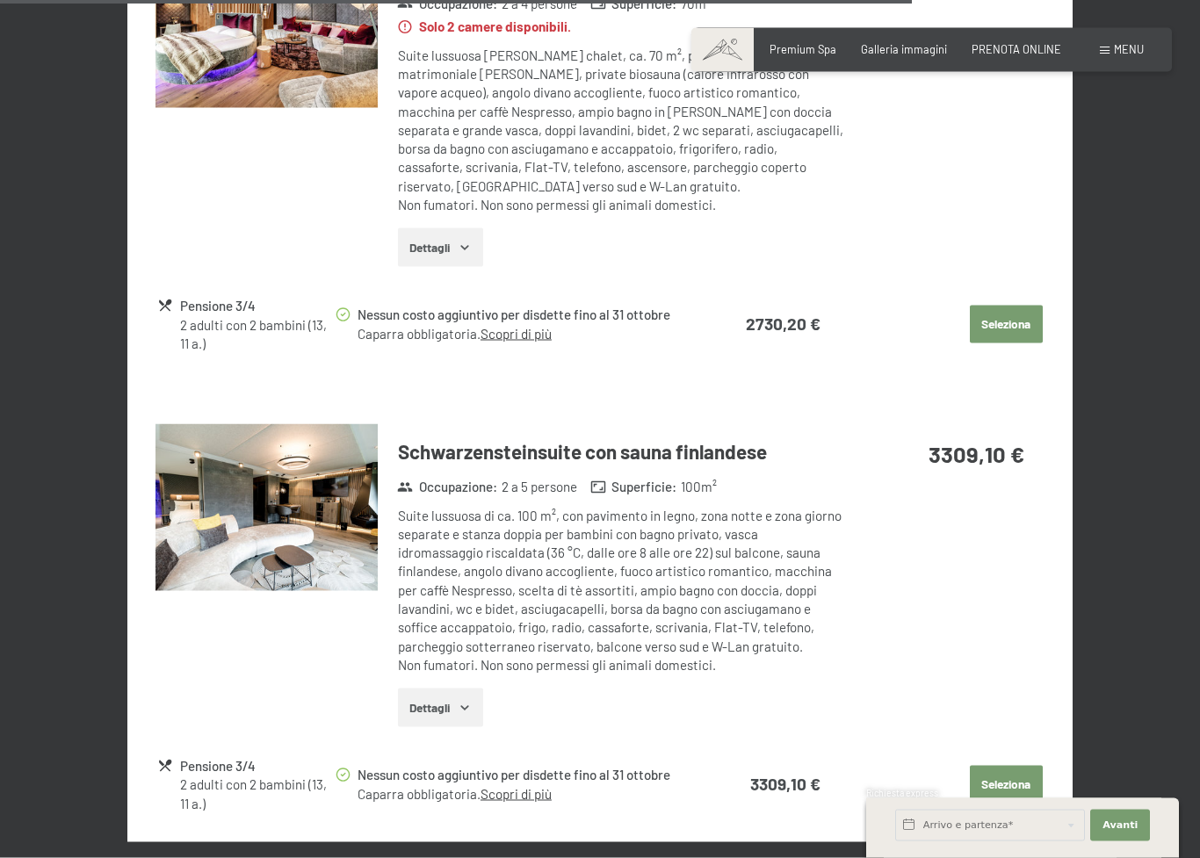
click at [210, 428] on img at bounding box center [267, 507] width 222 height 167
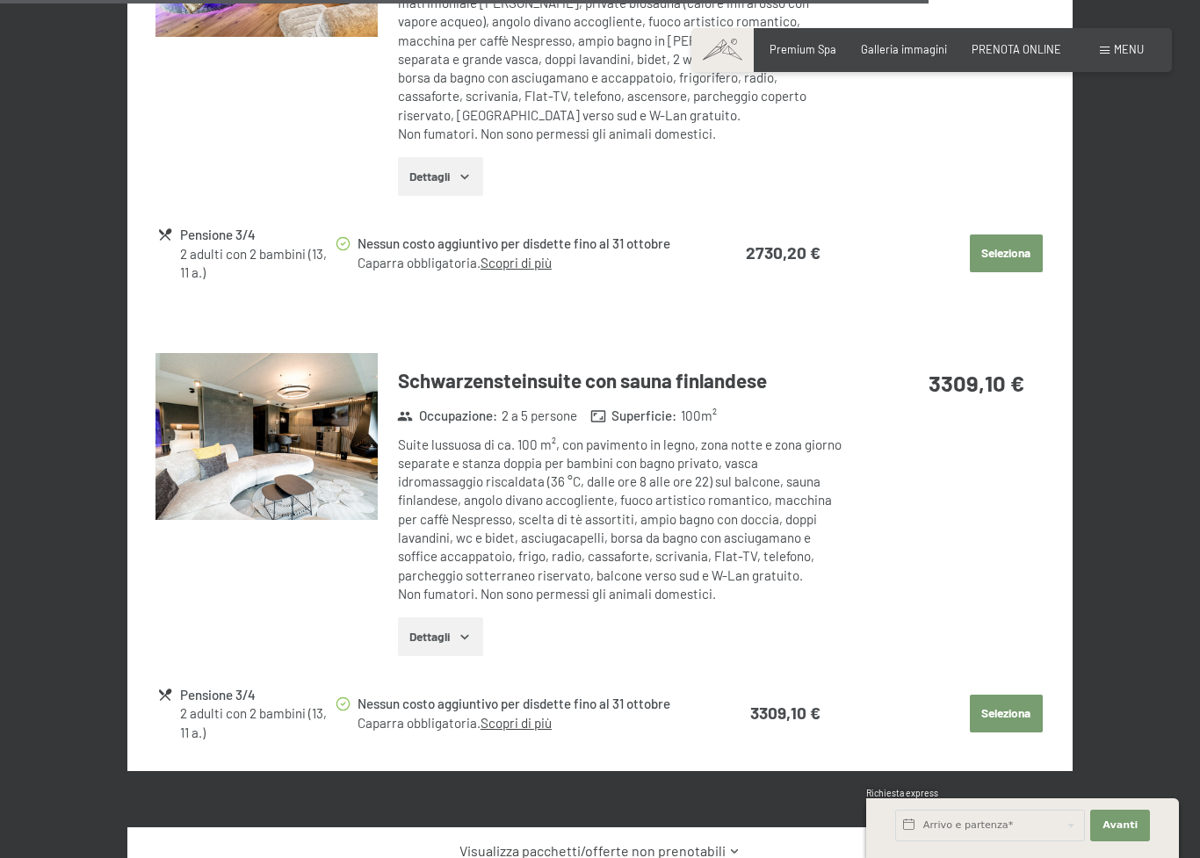
scroll to position [3877, 0]
click at [215, 354] on img at bounding box center [267, 437] width 222 height 167
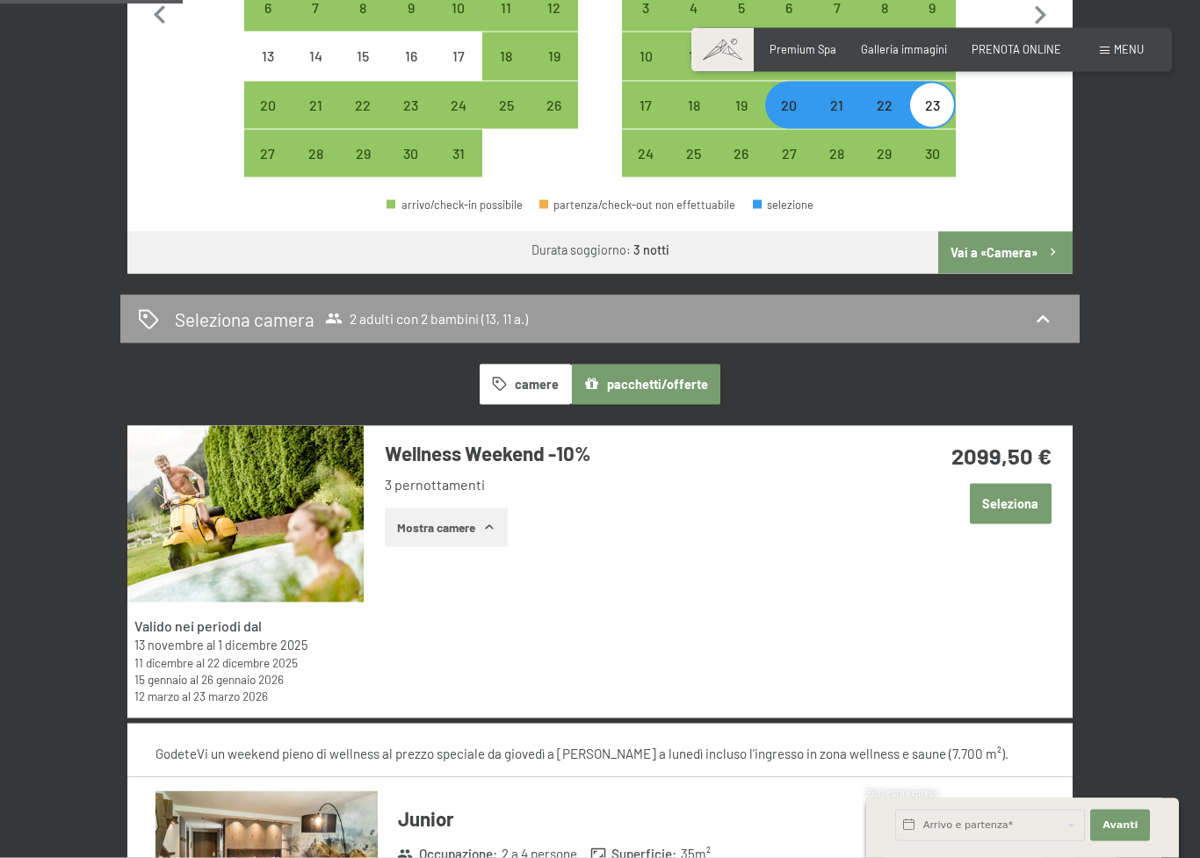
scroll to position [768, 0]
click at [221, 457] on img at bounding box center [245, 513] width 236 height 177
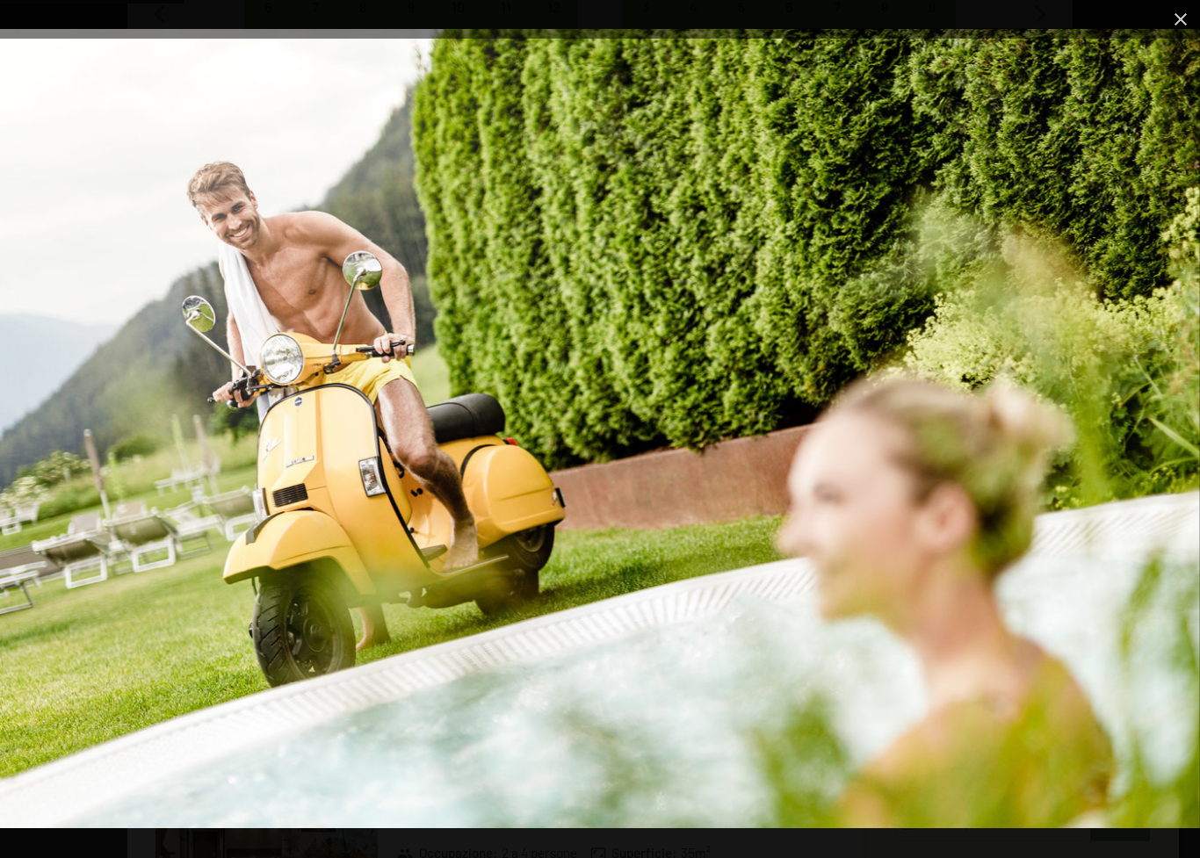
click at [207, 454] on img at bounding box center [600, 429] width 1200 height 800
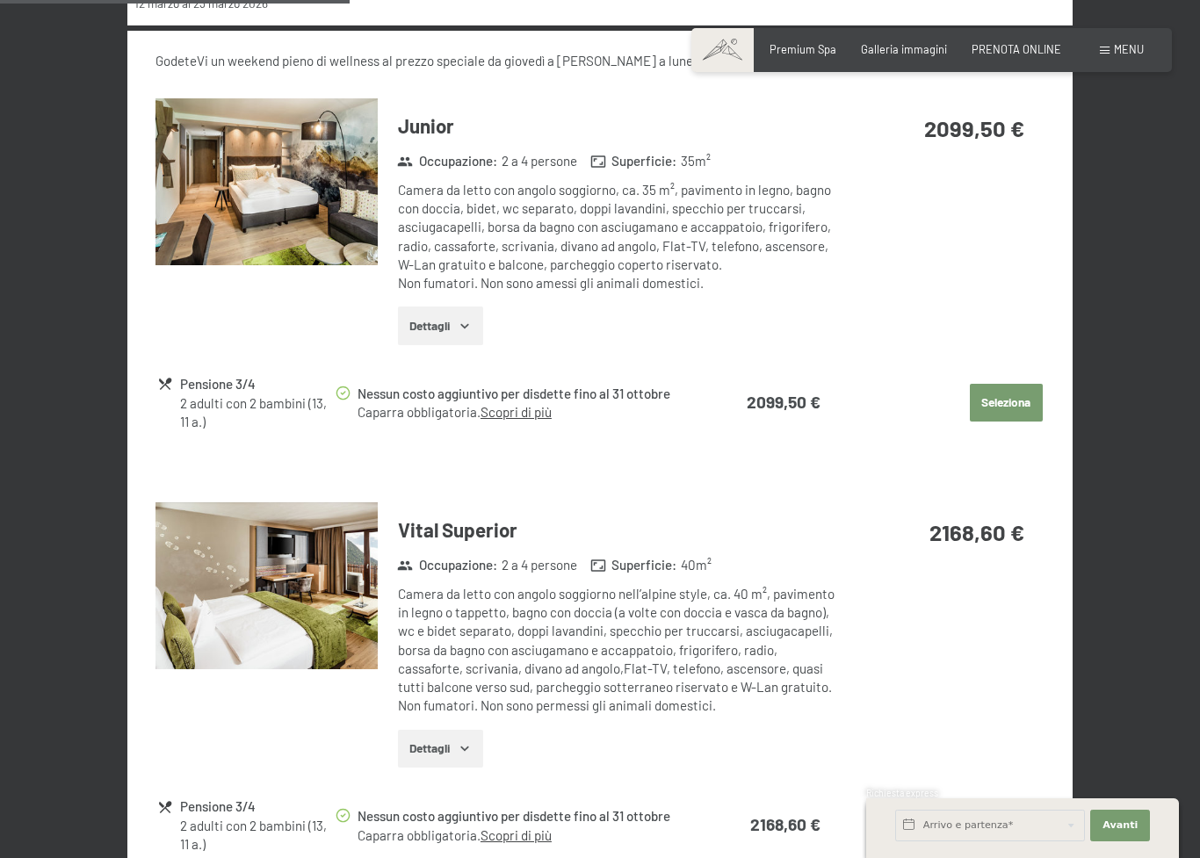
scroll to position [1459, 0]
click at [236, 532] on img at bounding box center [267, 586] width 222 height 167
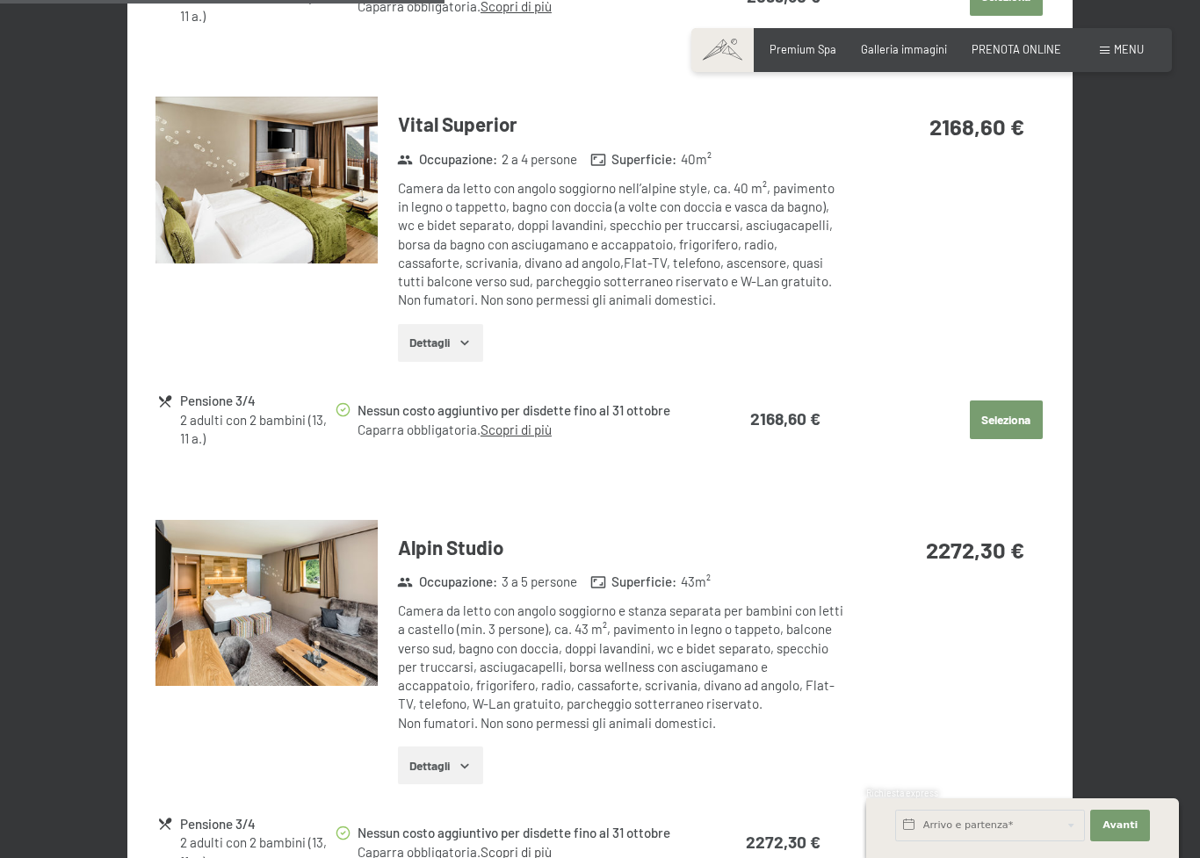
scroll to position [1964, 0]
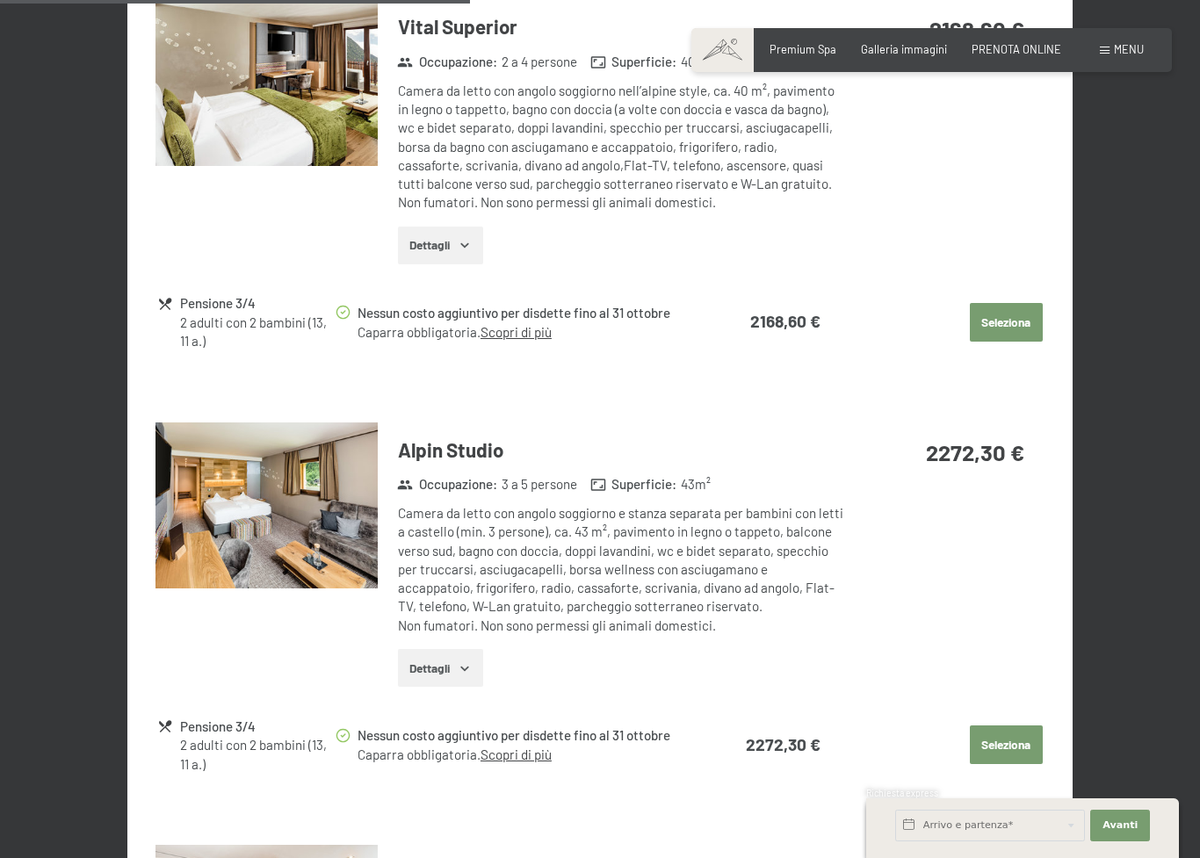
click at [213, 475] on img at bounding box center [267, 506] width 222 height 167
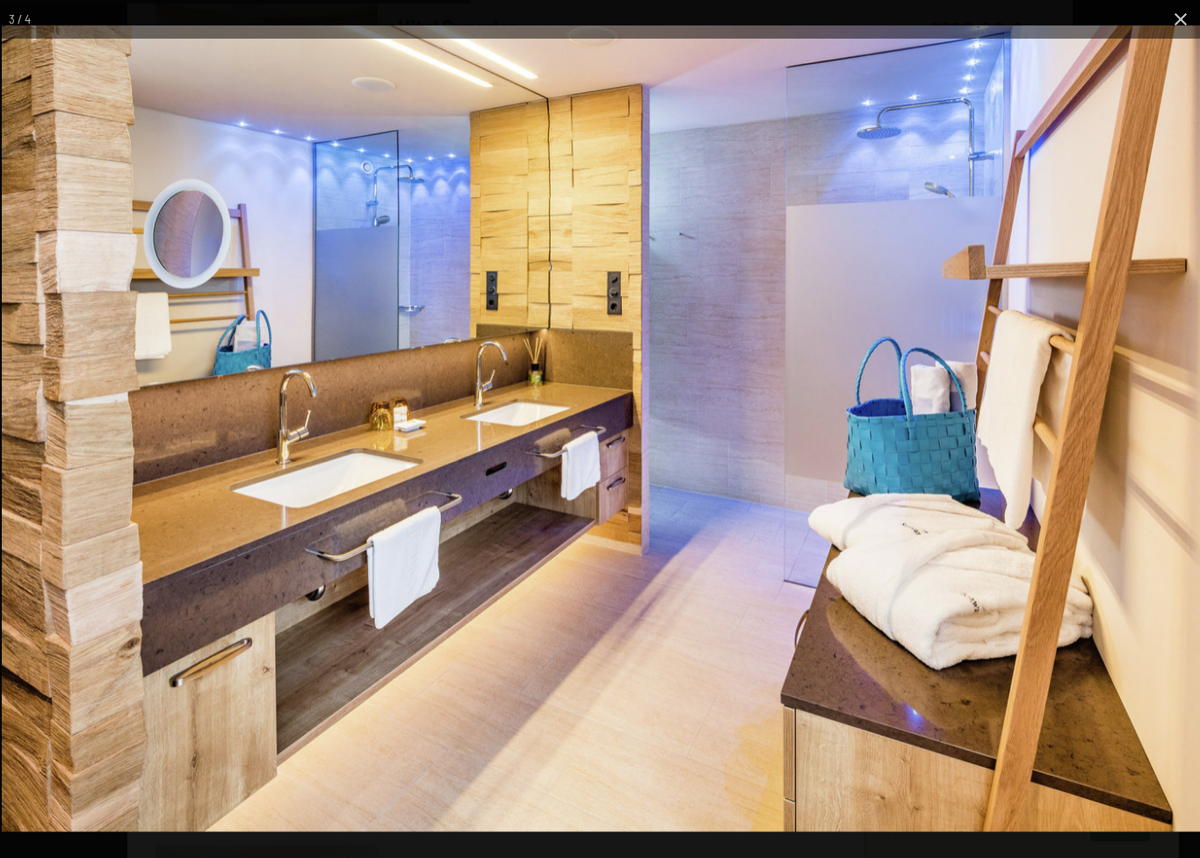
click at [183, 451] on img at bounding box center [602, 428] width 1200 height 807
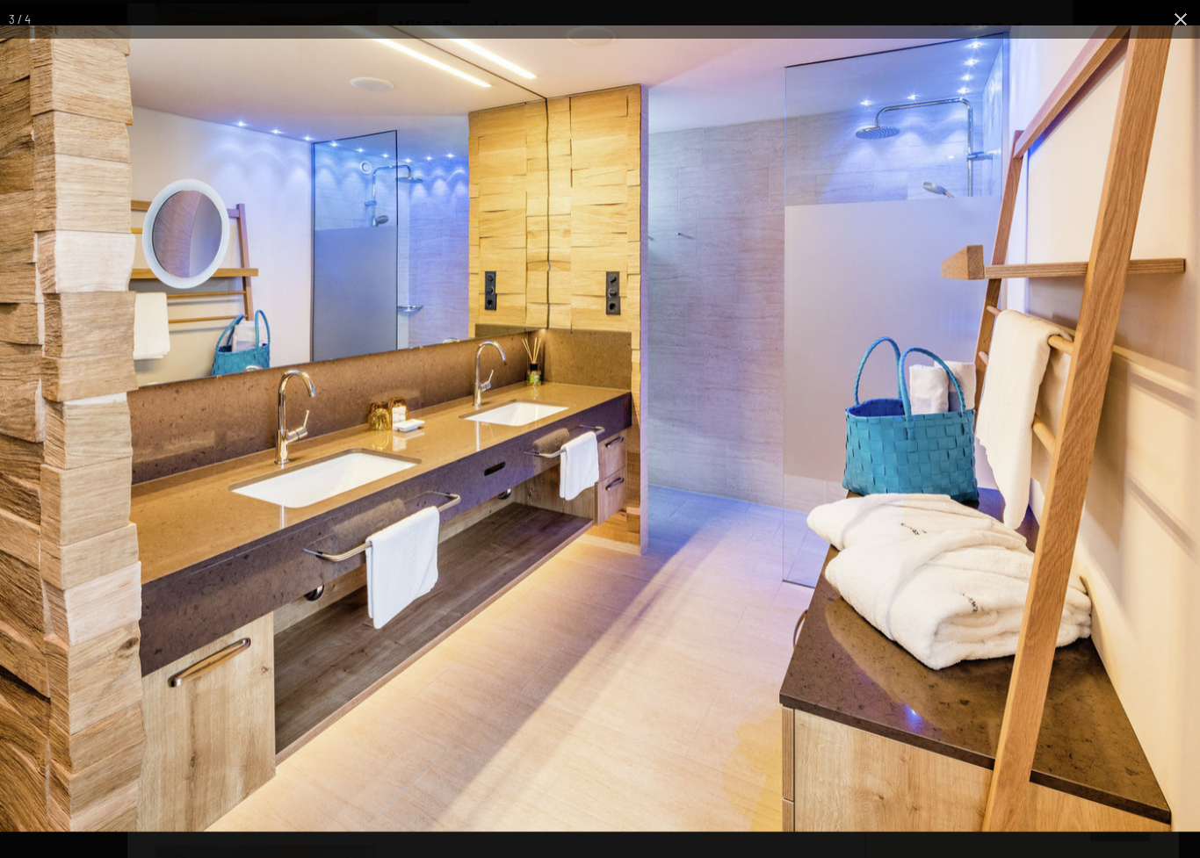
click at [182, 450] on img at bounding box center [600, 428] width 1200 height 807
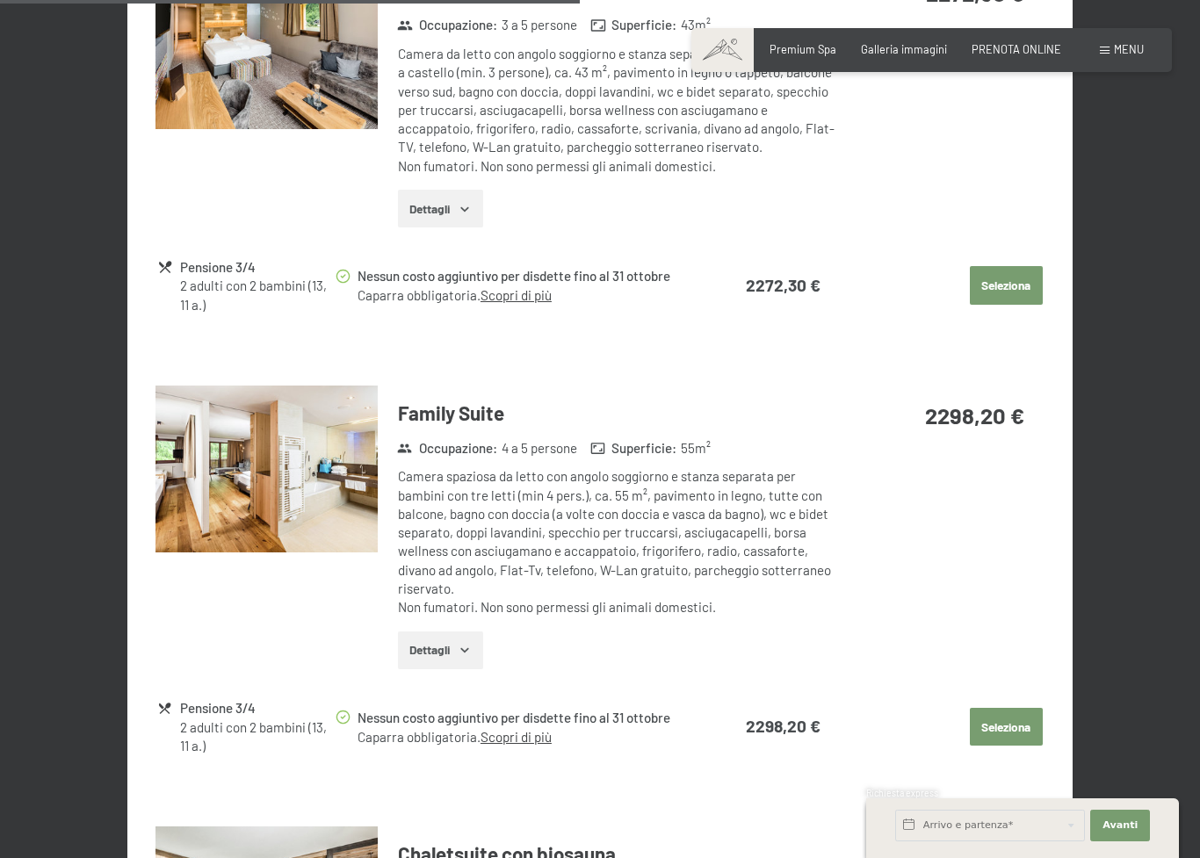
scroll to position [2422, 0]
click at [226, 451] on img at bounding box center [267, 470] width 222 height 167
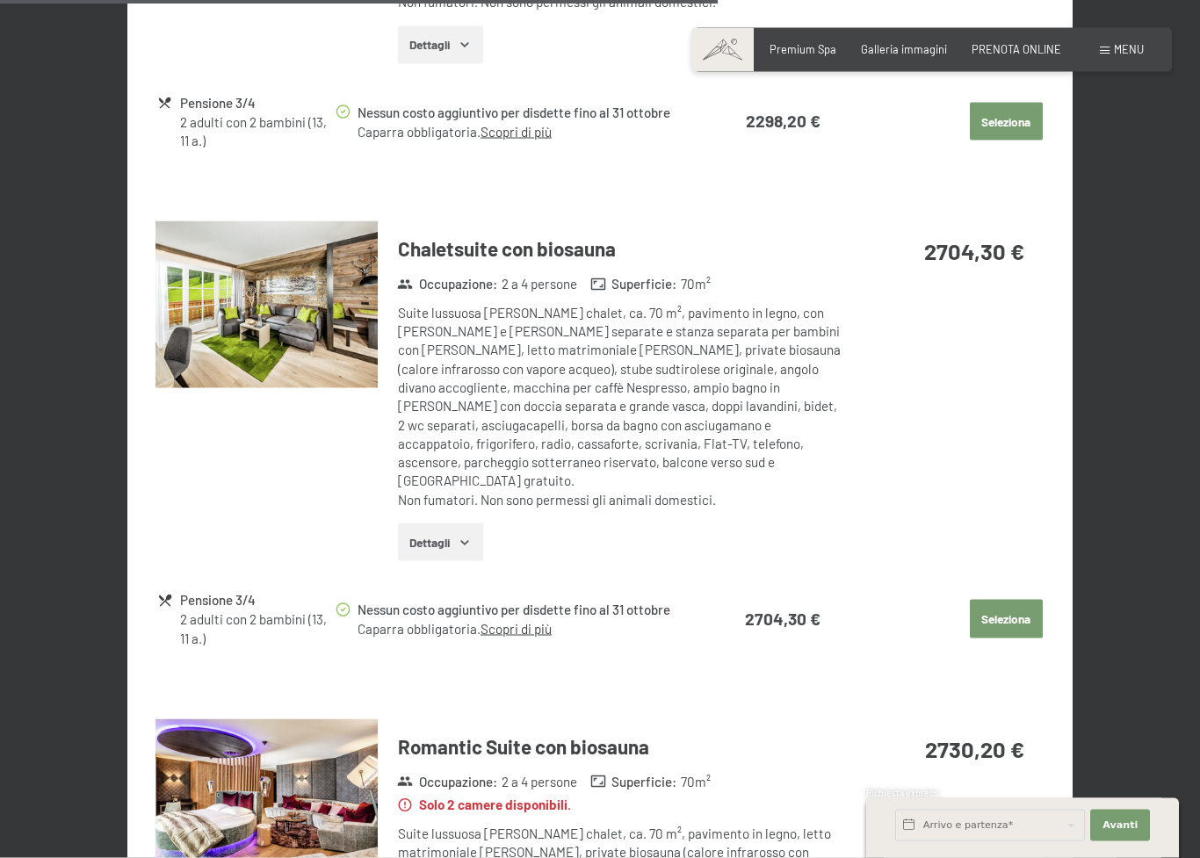
scroll to position [3036, 0]
